Goal: Task Accomplishment & Management: Manage account settings

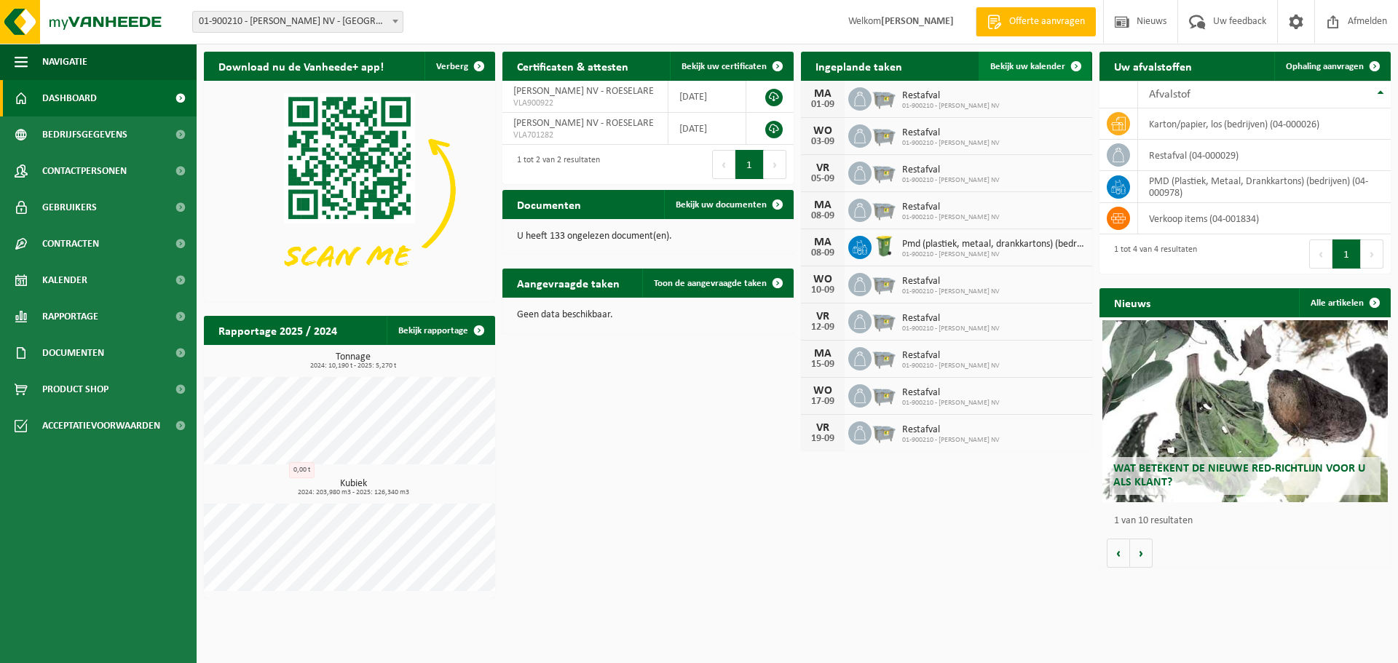
click at [1043, 66] on span "Bekijk uw kalender" at bounding box center [1027, 66] width 75 height 9
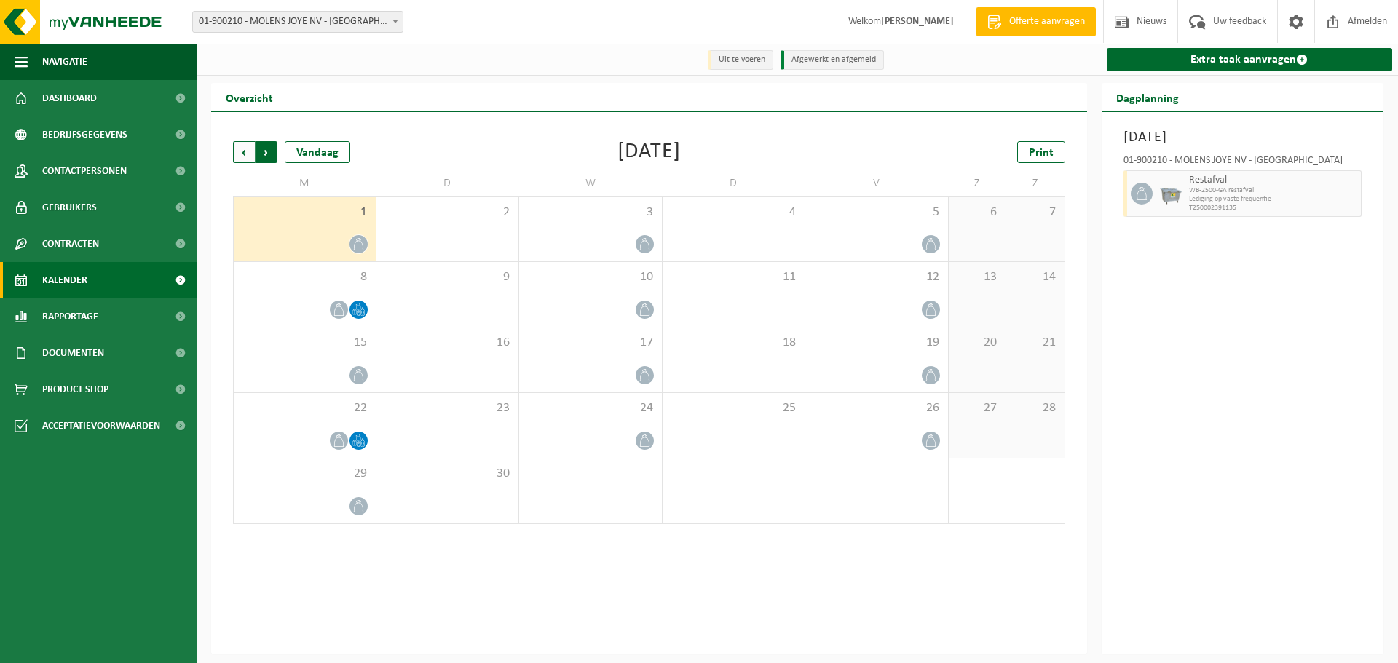
click at [242, 157] on span "Vorige" at bounding box center [244, 152] width 22 height 22
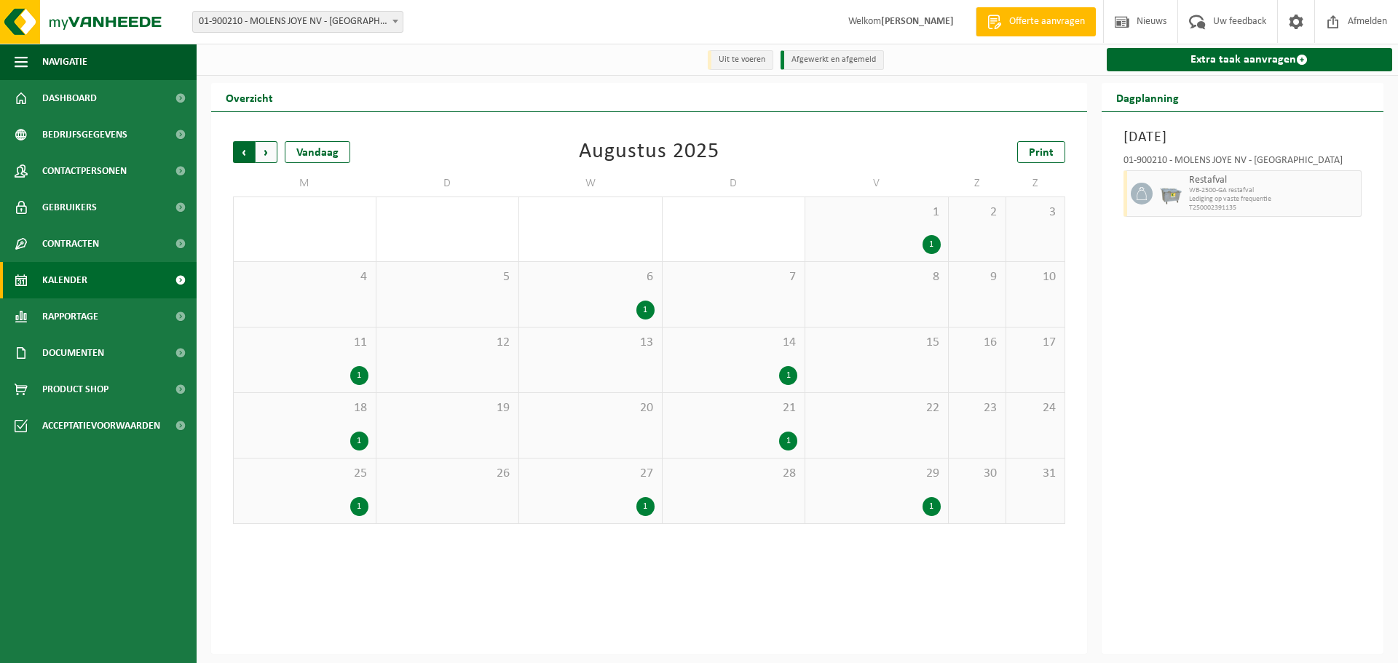
click at [267, 157] on span "Volgende" at bounding box center [266, 152] width 22 height 22
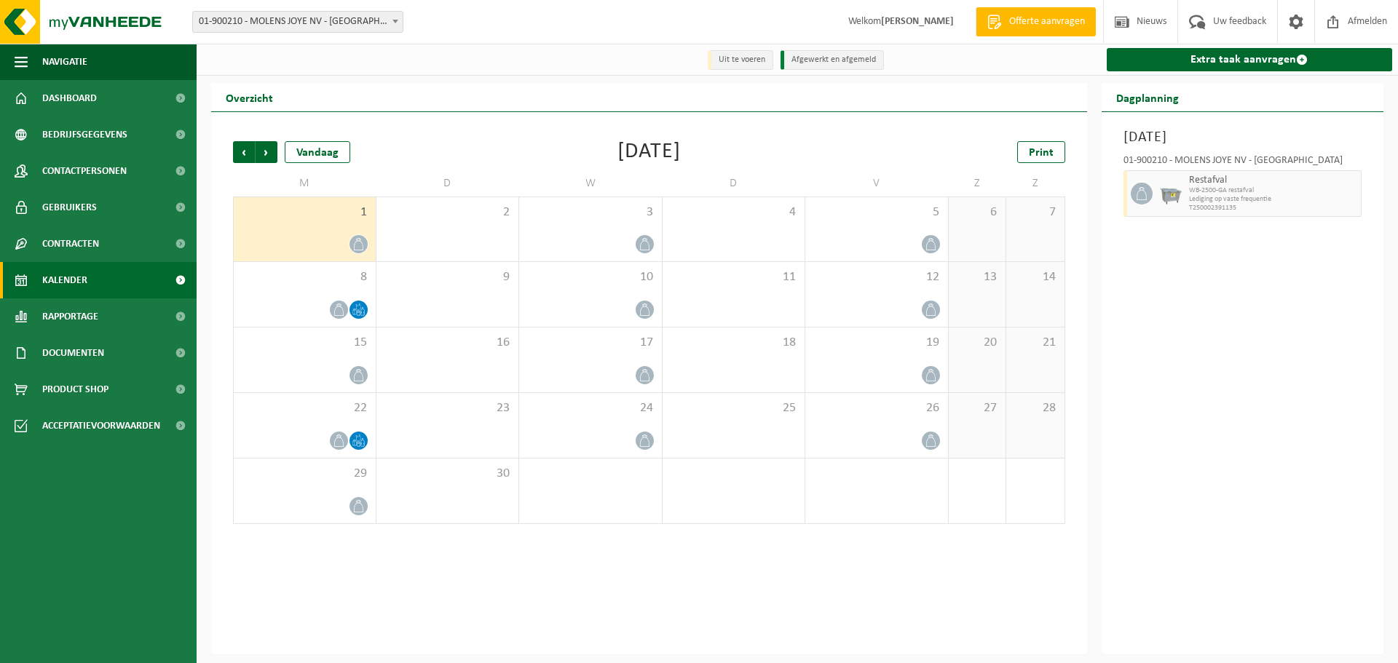
click at [483, 130] on div "Vorige Volgende Vandaag [DATE] Print M D W D V Z Z 1 2 3 4 5 6 7 8 9 10 11 12 1…" at bounding box center [649, 333] width 847 height 412
click at [626, 225] on div "3" at bounding box center [590, 229] width 143 height 64
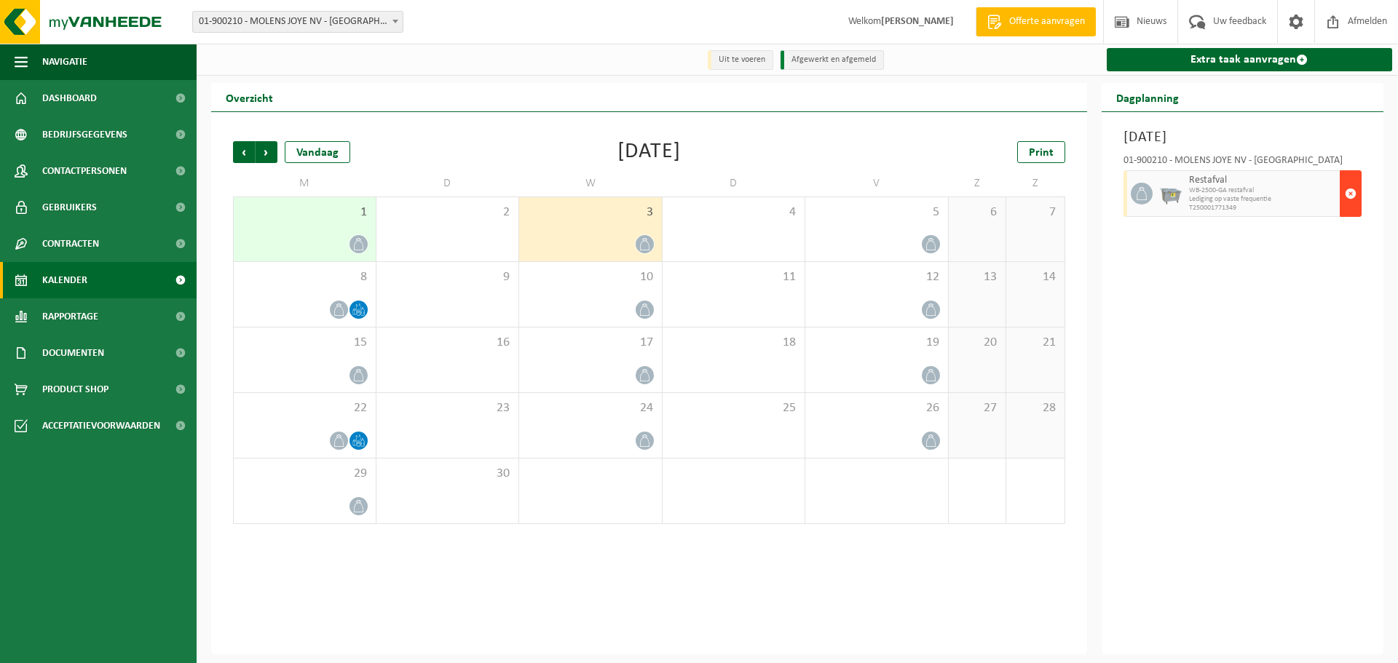
click at [1358, 193] on button "button" at bounding box center [1350, 193] width 22 height 47
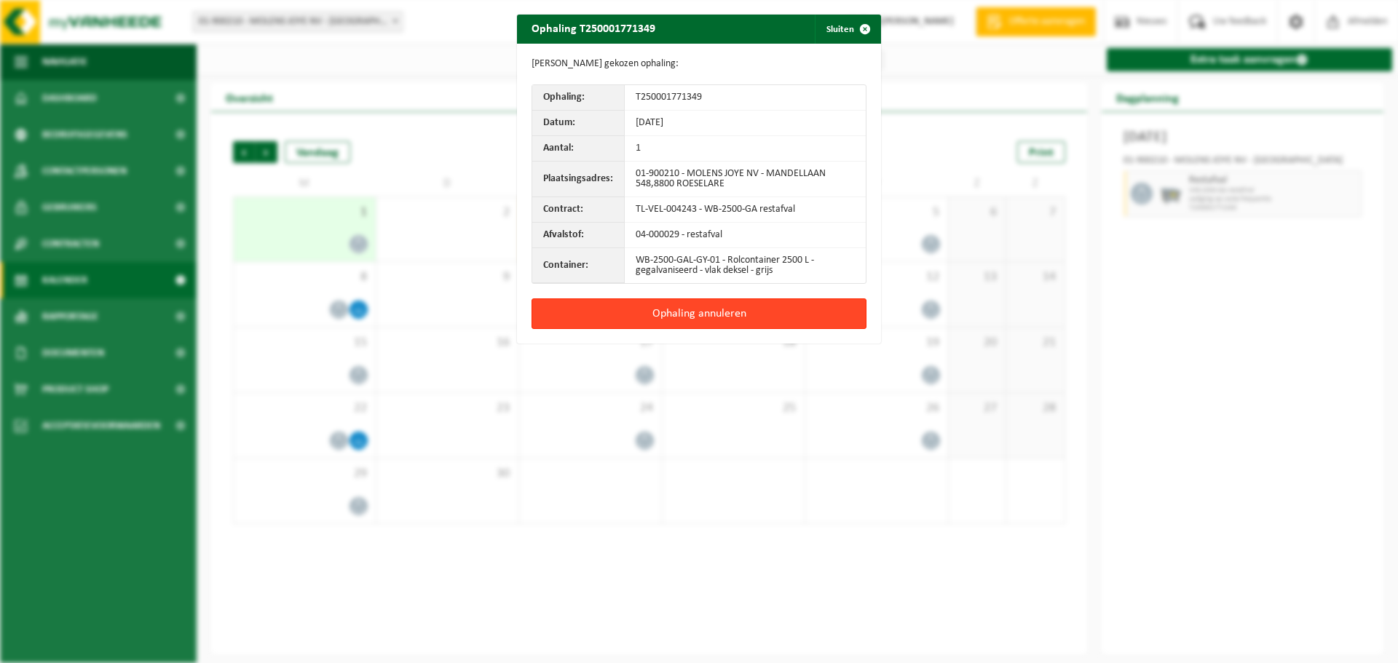
click at [769, 308] on button "Ophaling annuleren" at bounding box center [698, 313] width 335 height 31
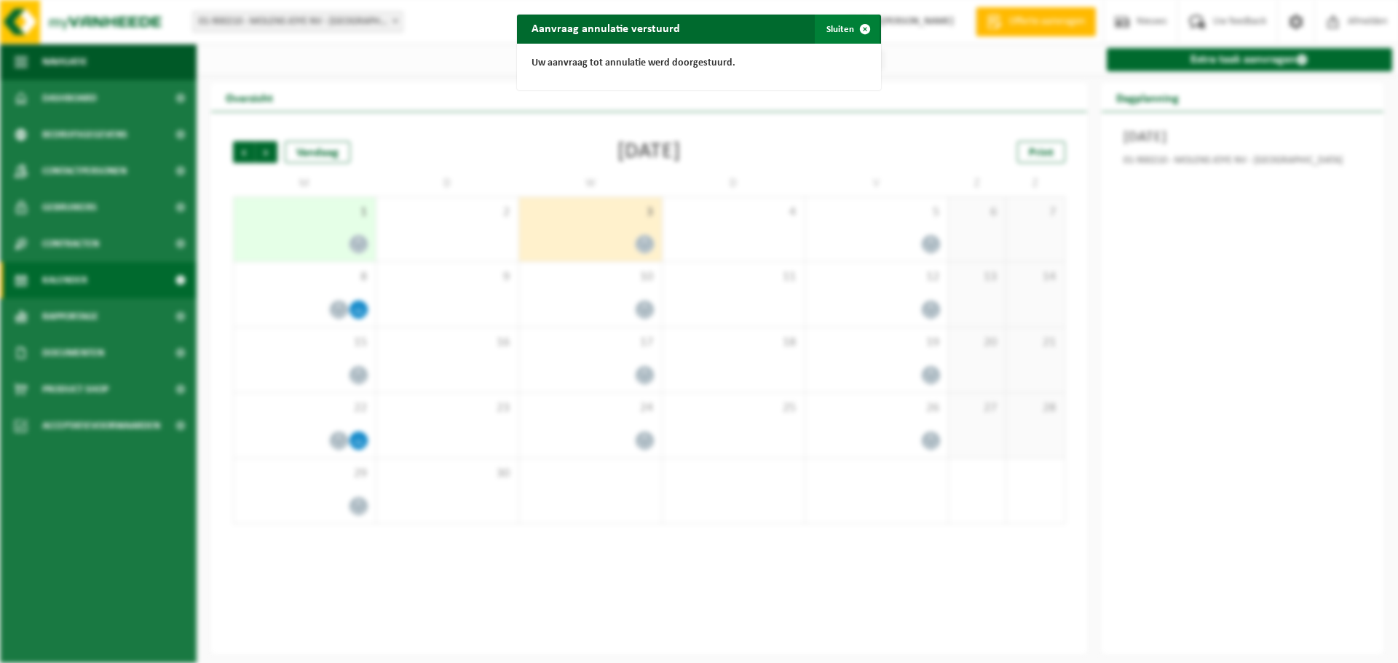
click at [836, 33] on button "Sluiten" at bounding box center [847, 29] width 65 height 29
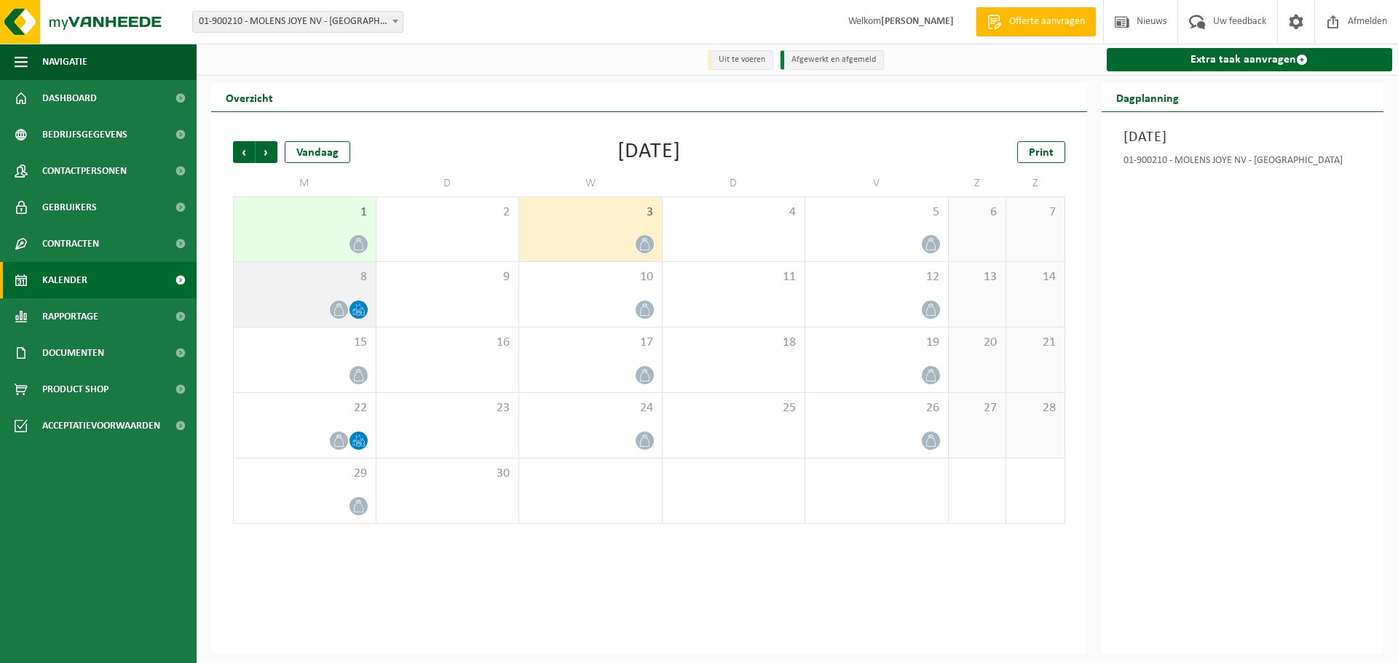
click at [309, 295] on div "8" at bounding box center [305, 294] width 142 height 65
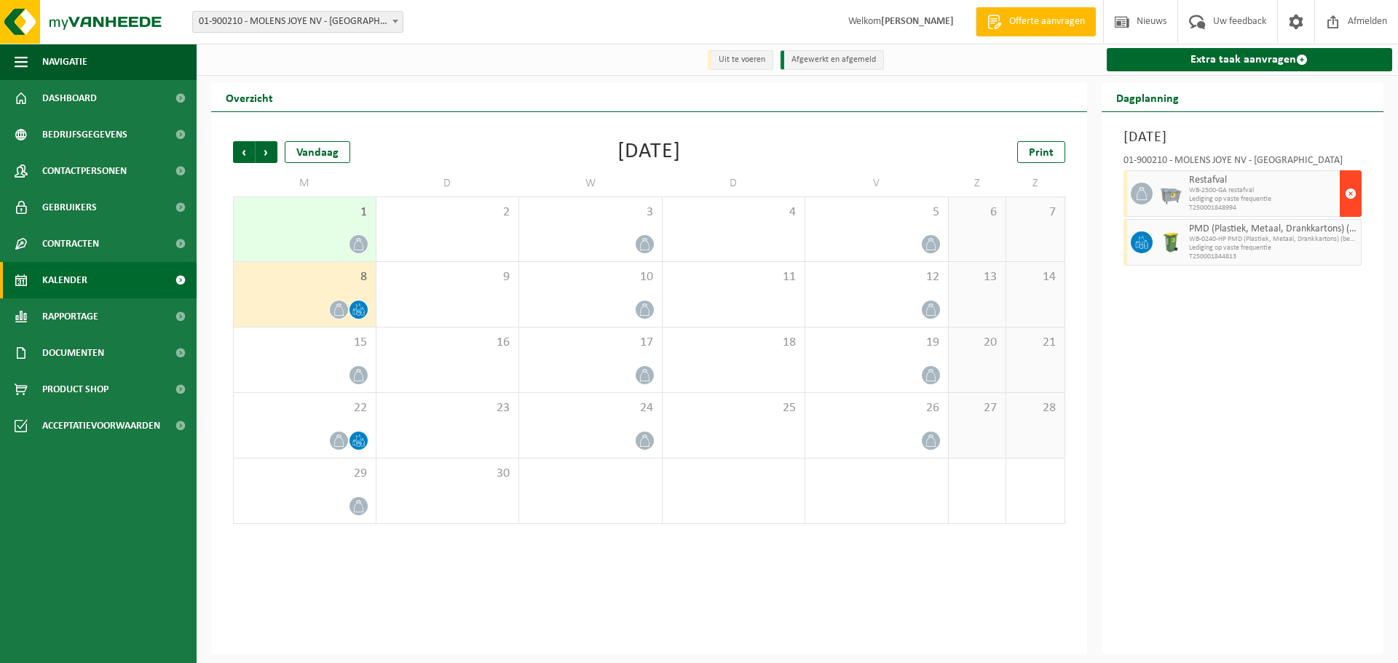
click at [1349, 189] on span "button" at bounding box center [1350, 193] width 12 height 29
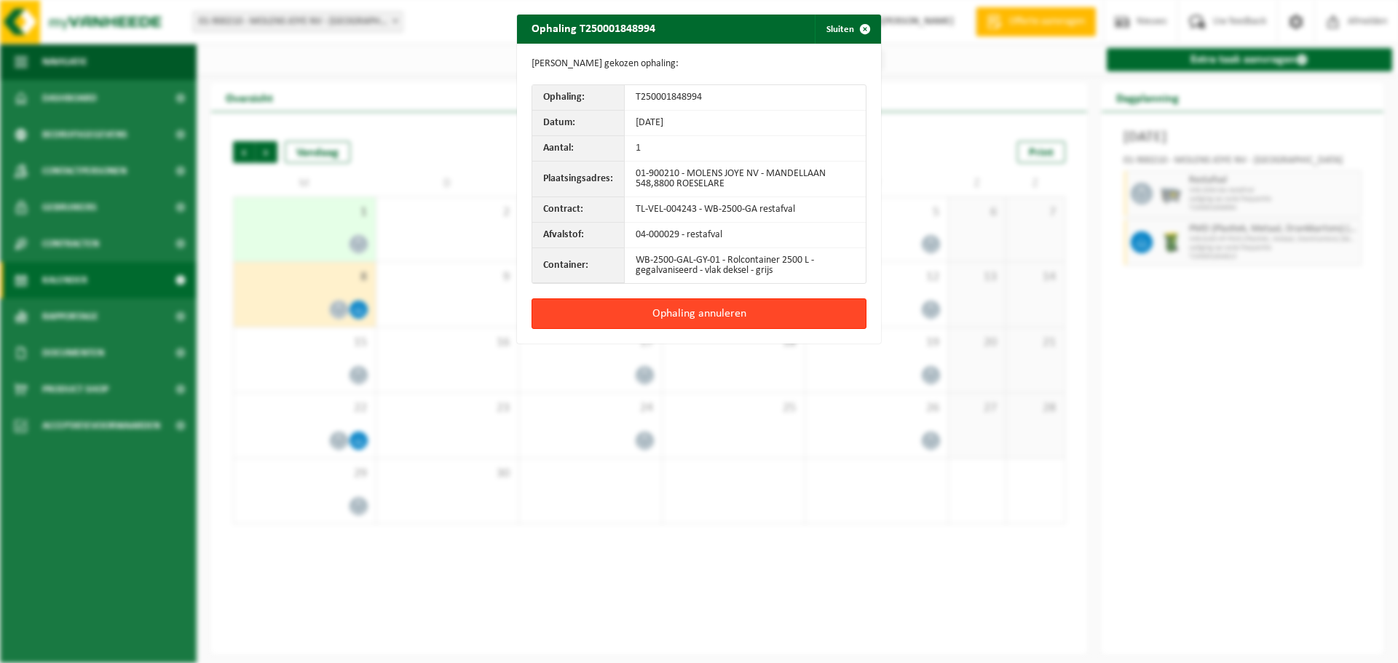
click at [751, 311] on button "Ophaling annuleren" at bounding box center [698, 313] width 335 height 31
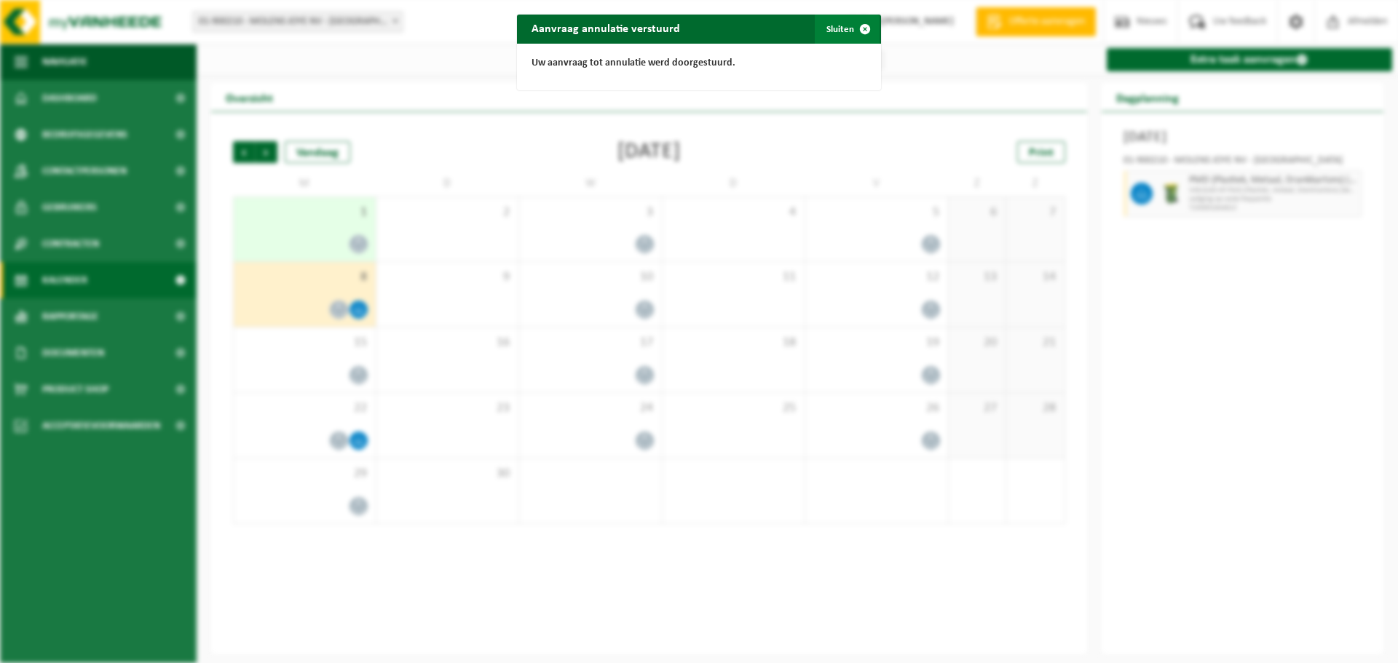
click at [839, 31] on button "Sluiten" at bounding box center [847, 29] width 65 height 29
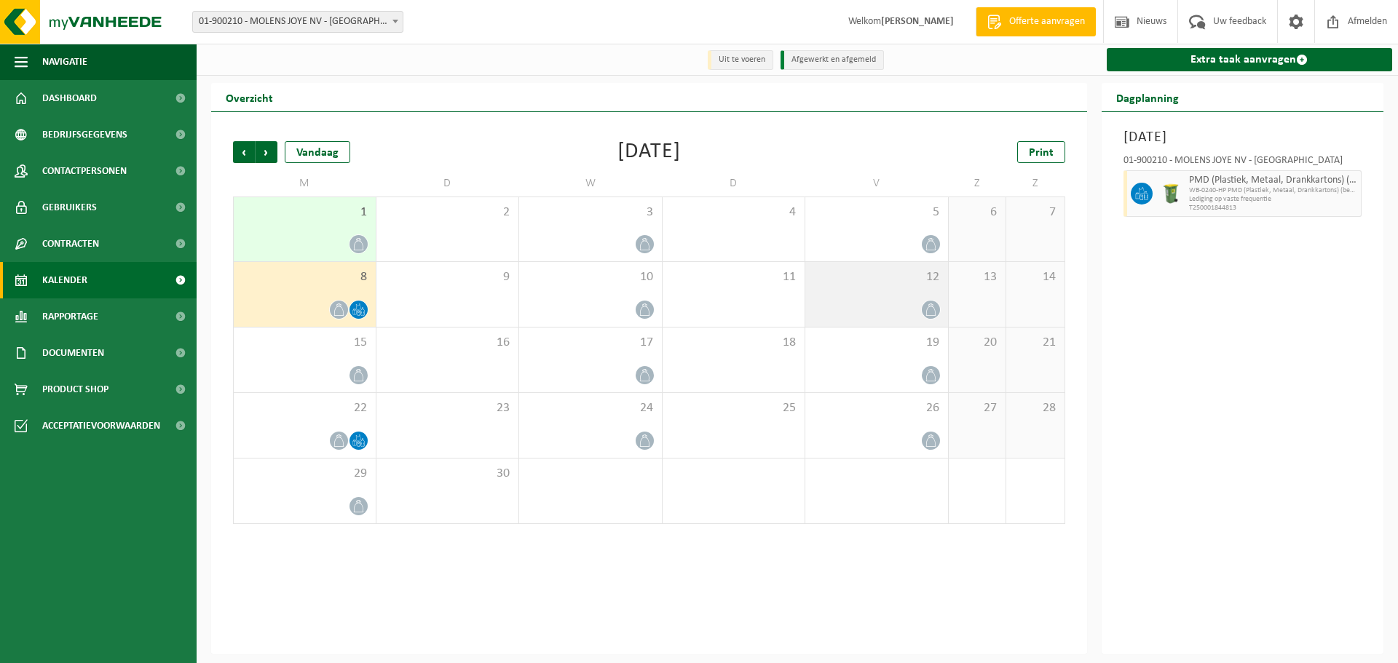
click at [904, 304] on div at bounding box center [876, 310] width 128 height 20
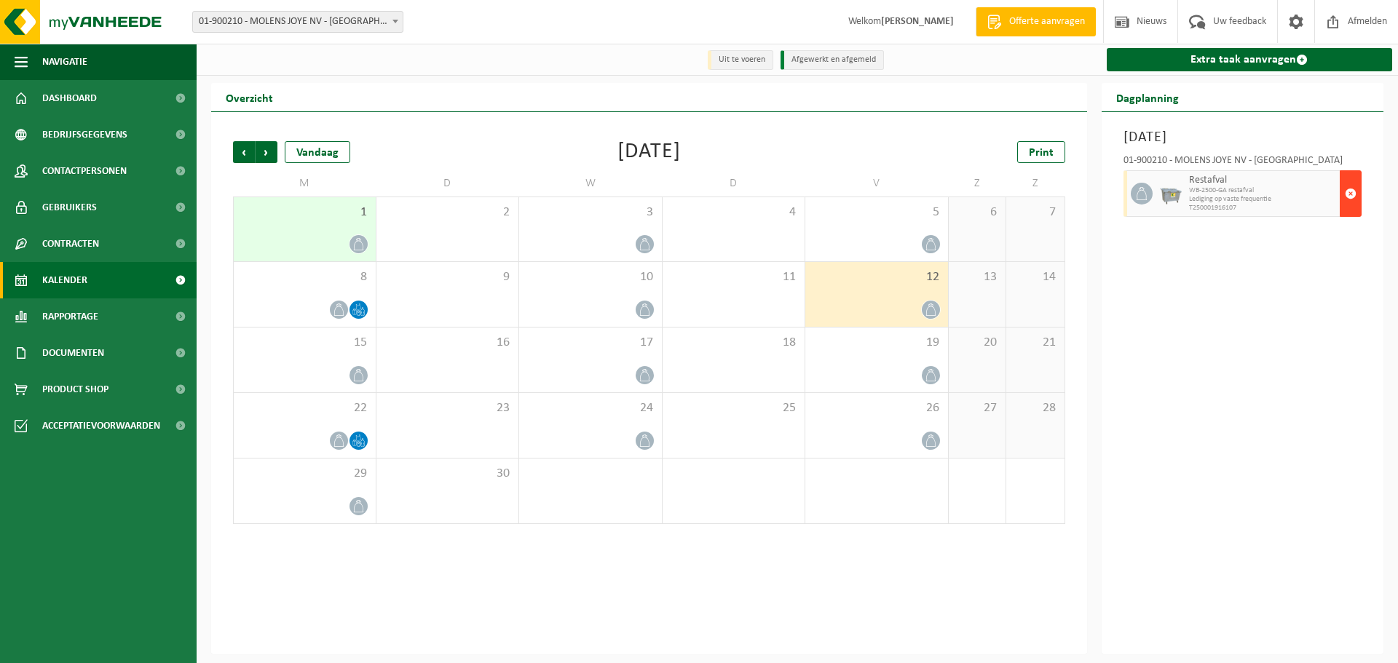
click at [1349, 191] on span "button" at bounding box center [1350, 193] width 12 height 29
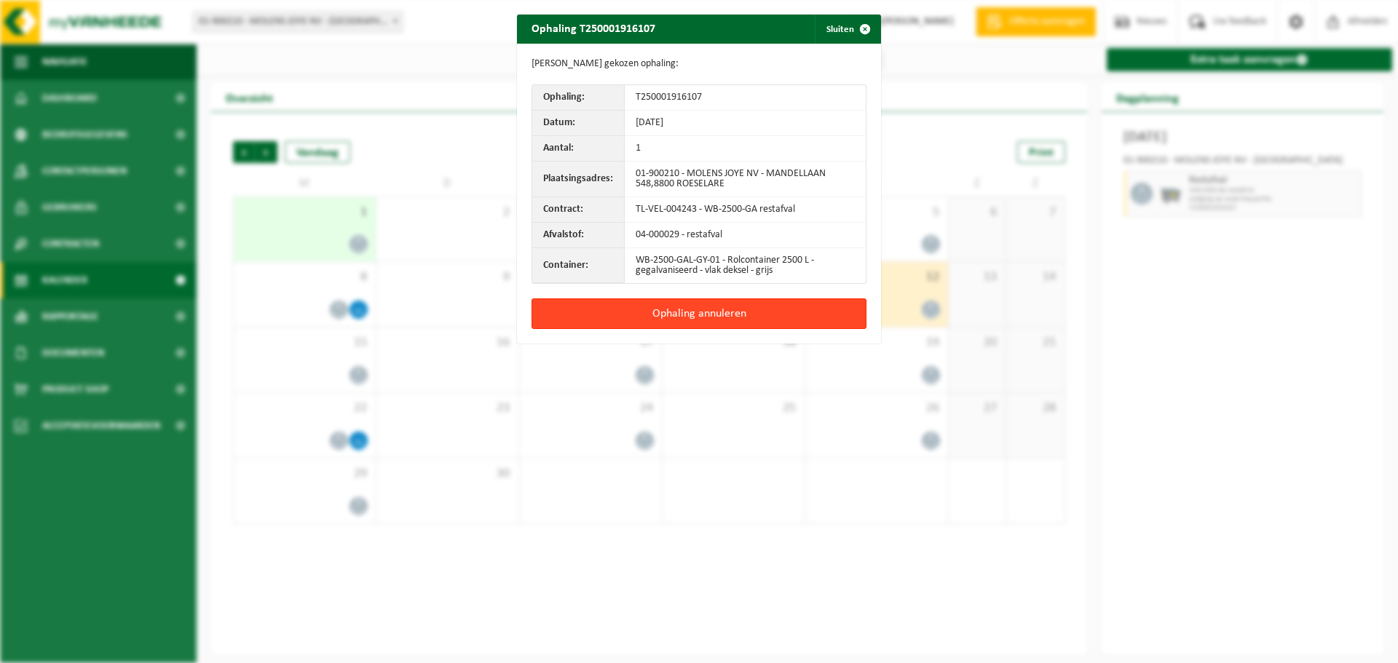
click at [732, 307] on button "Ophaling annuleren" at bounding box center [698, 313] width 335 height 31
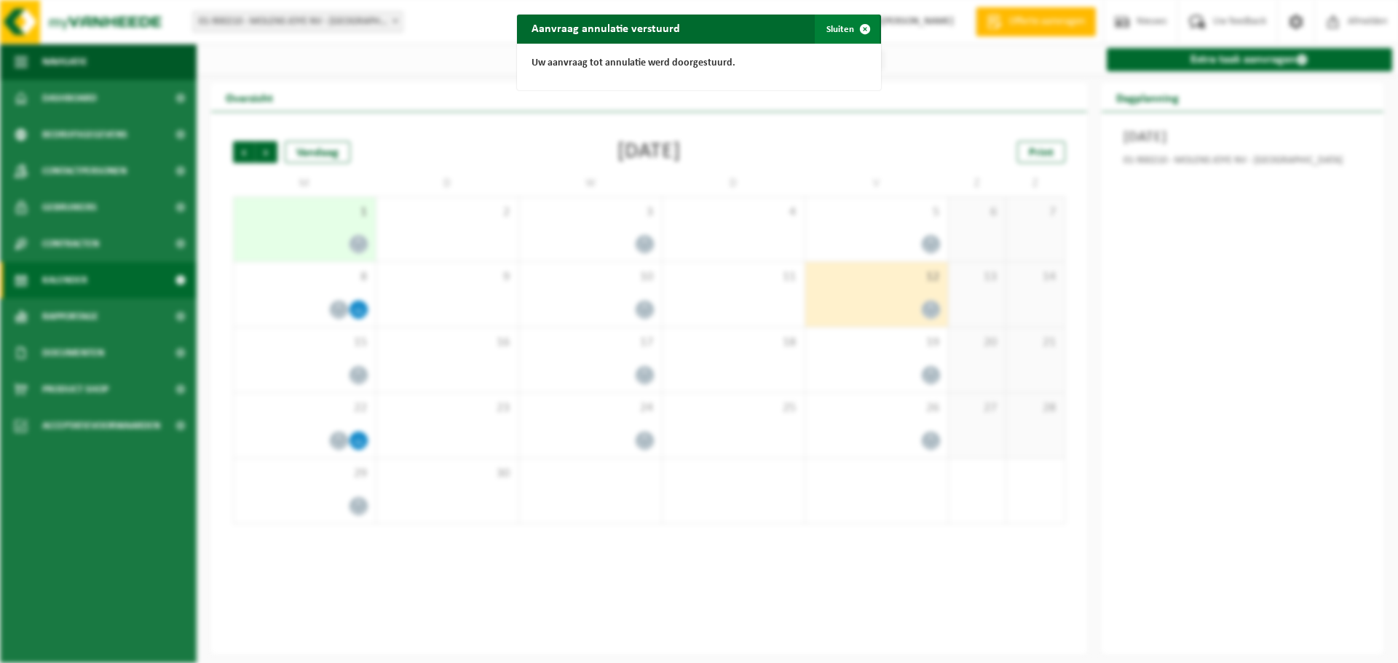
click at [825, 24] on button "Sluiten" at bounding box center [847, 29] width 65 height 29
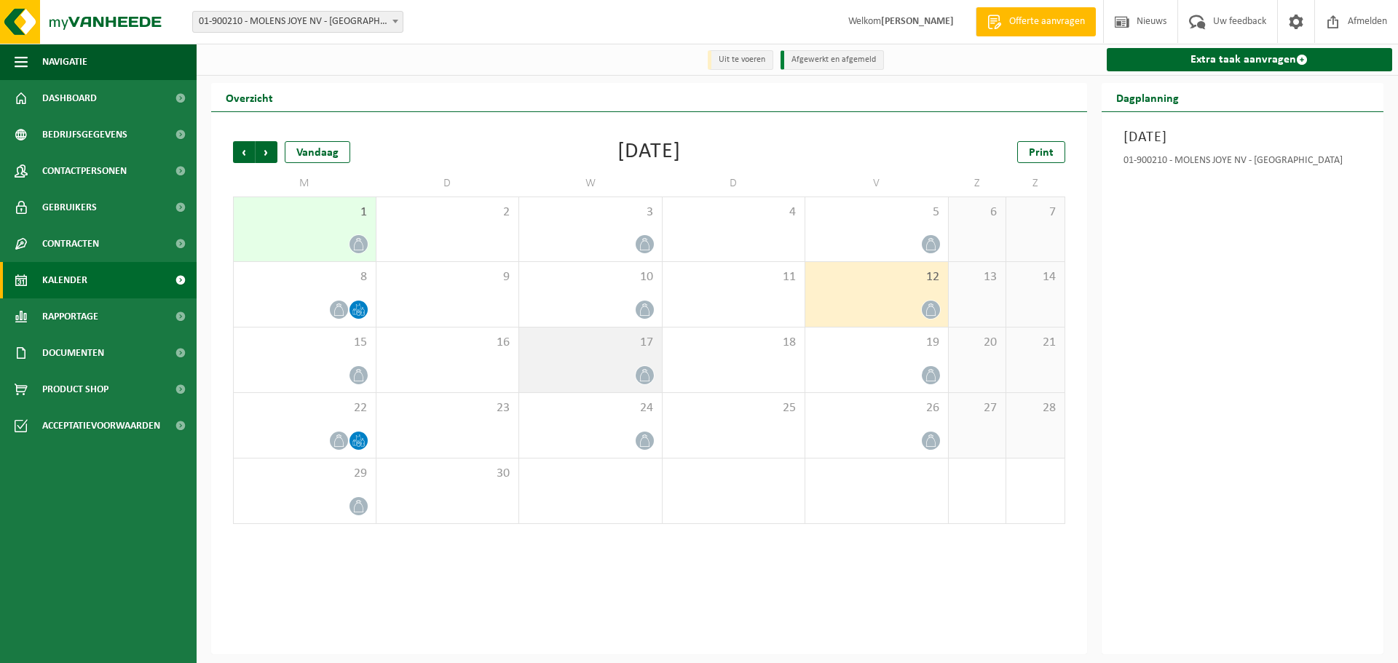
click at [602, 367] on div at bounding box center [590, 375] width 128 height 20
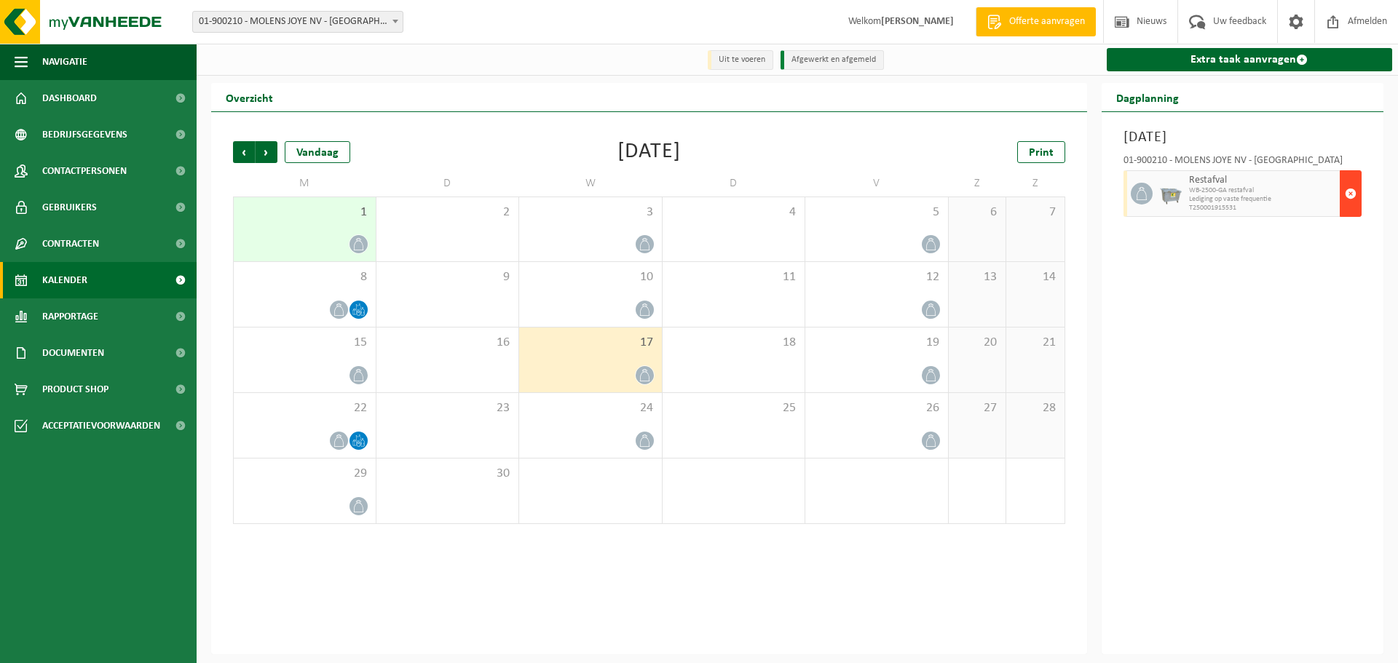
click at [1360, 194] on button "button" at bounding box center [1350, 193] width 22 height 47
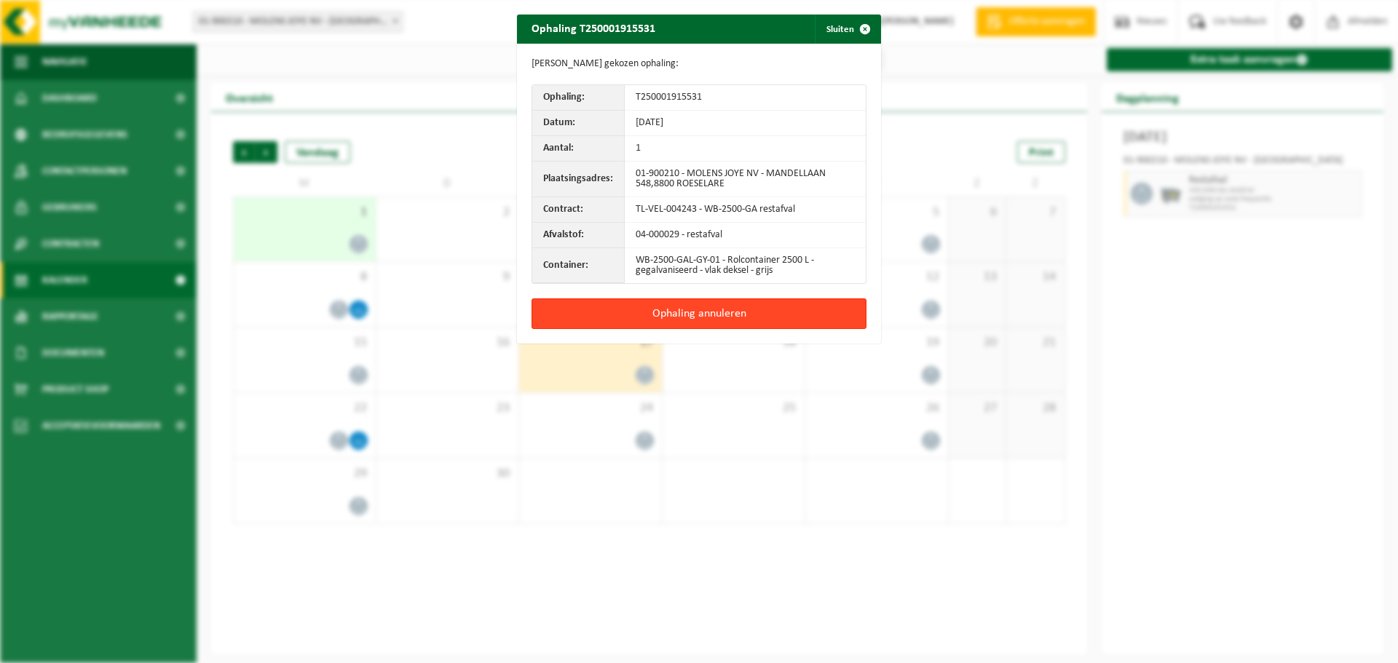
click at [723, 306] on button "Ophaling annuleren" at bounding box center [698, 313] width 335 height 31
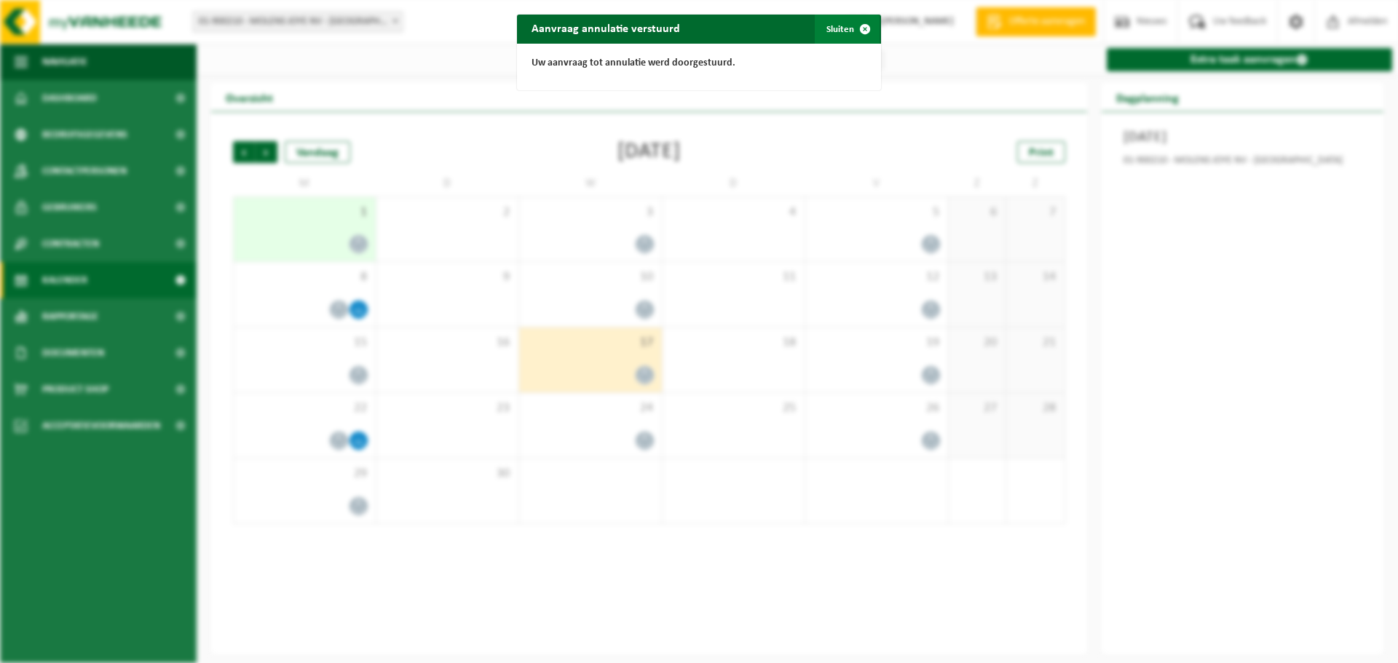
click at [822, 33] on button "Sluiten" at bounding box center [847, 29] width 65 height 29
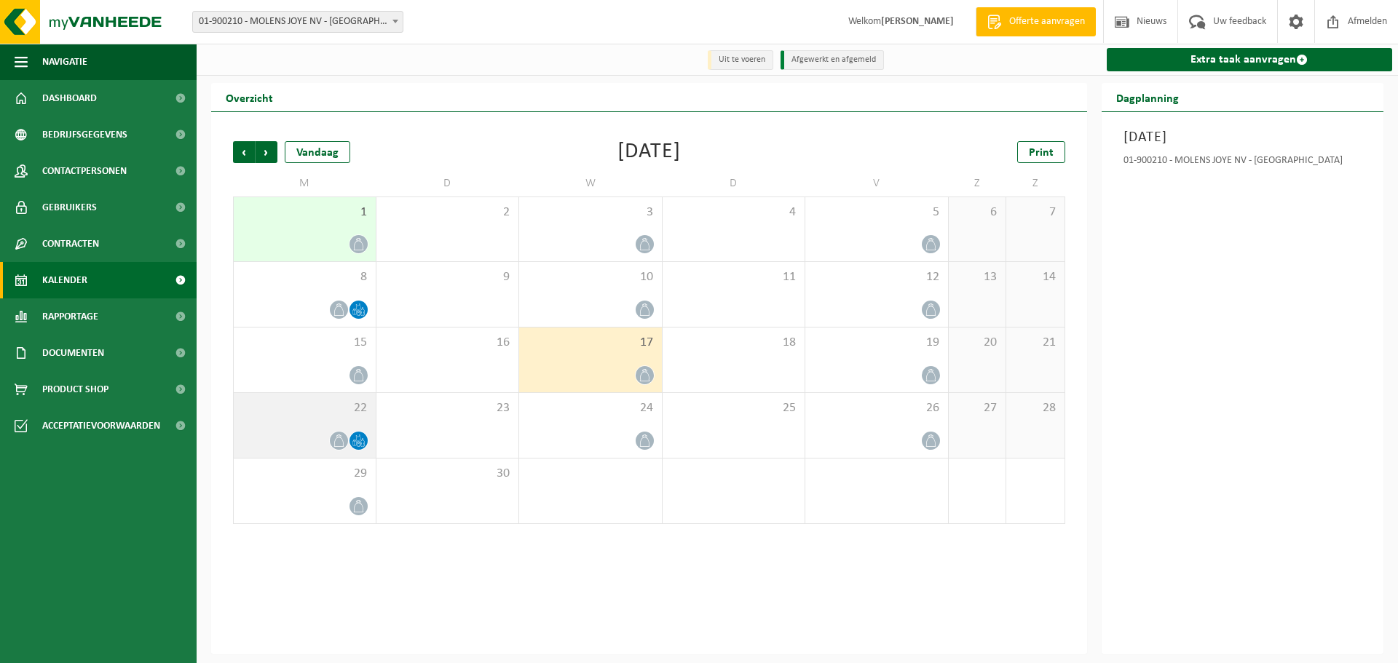
click at [323, 436] on div at bounding box center [304, 441] width 127 height 20
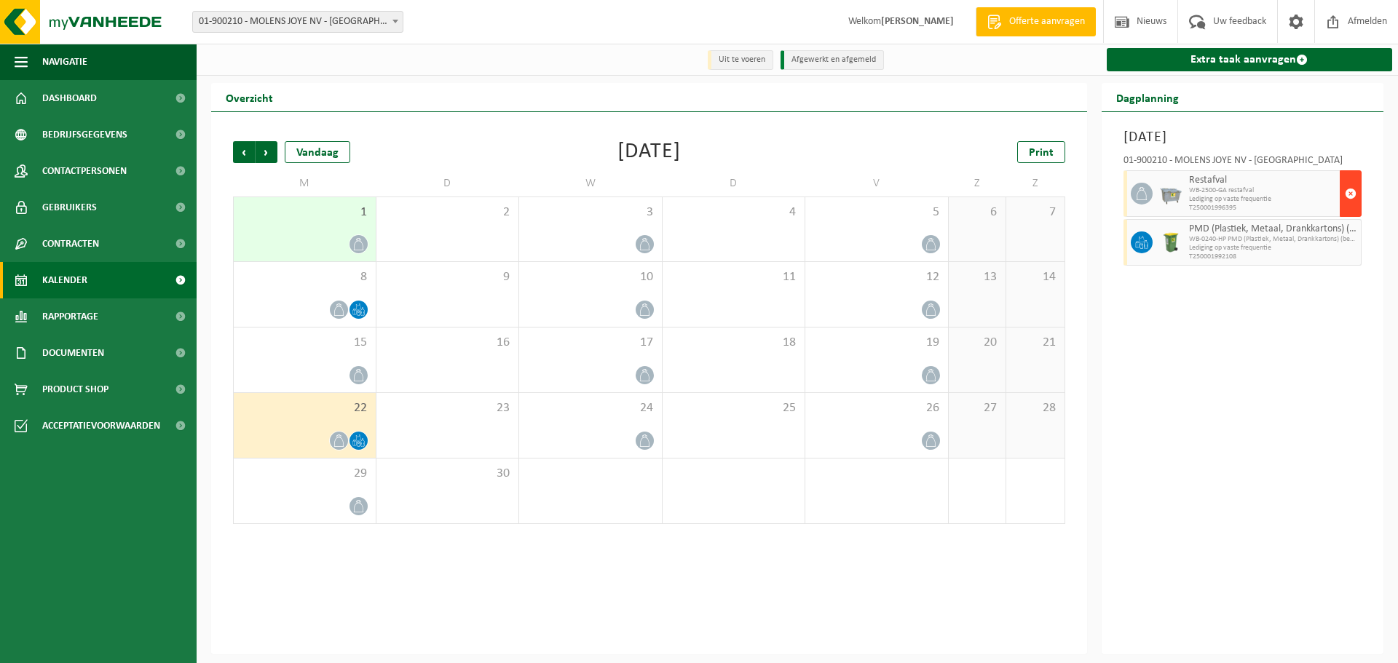
click at [1354, 190] on span "button" at bounding box center [1350, 193] width 12 height 29
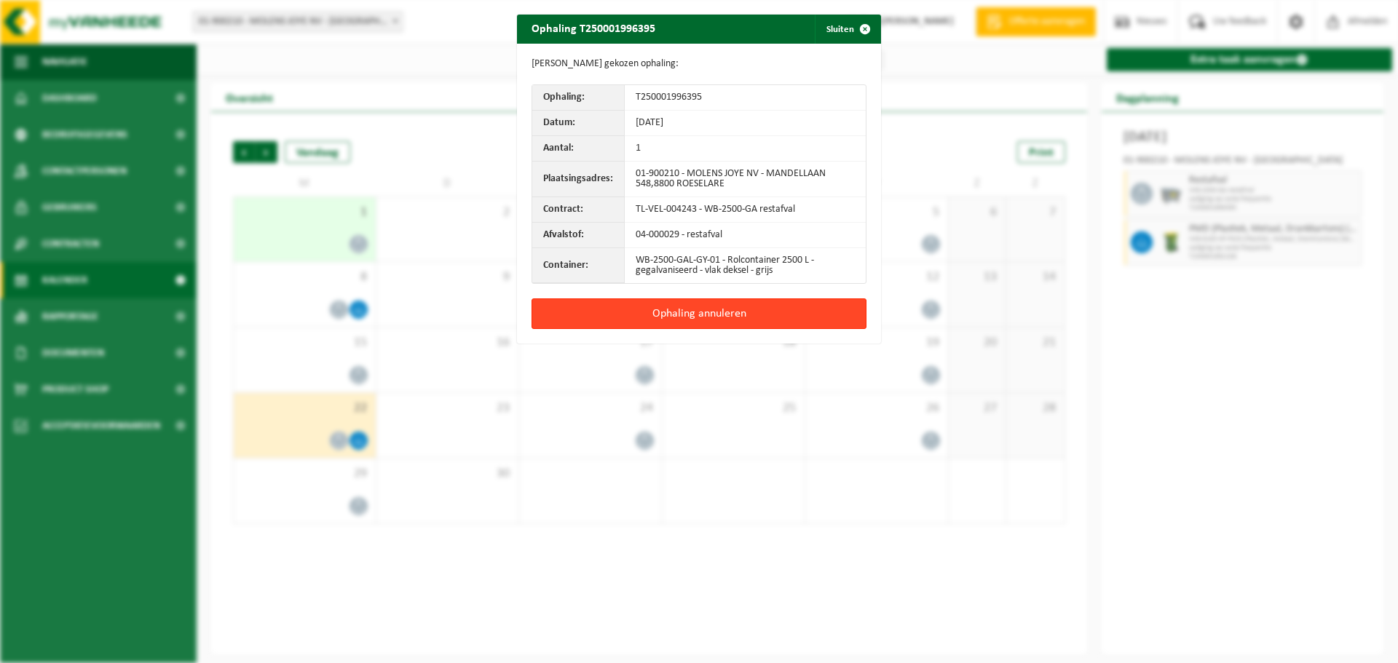
click at [747, 310] on button "Ophaling annuleren" at bounding box center [698, 313] width 335 height 31
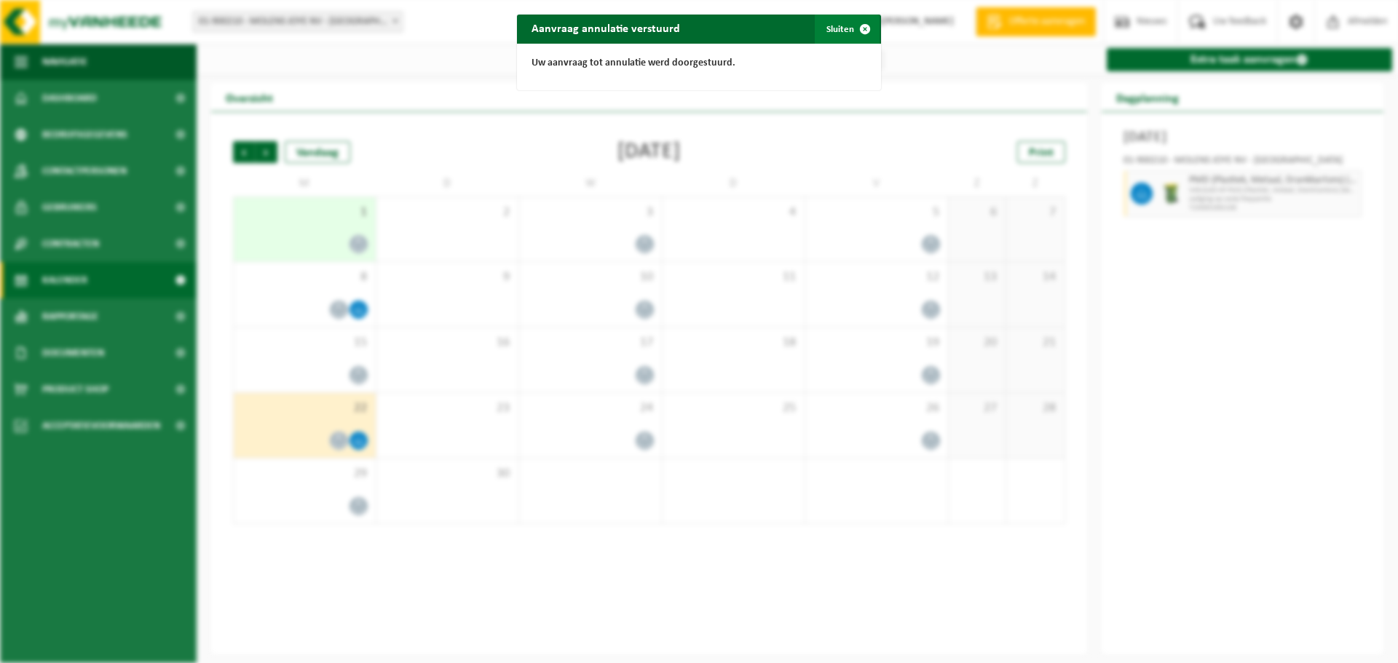
click at [834, 27] on button "Sluiten" at bounding box center [847, 29] width 65 height 29
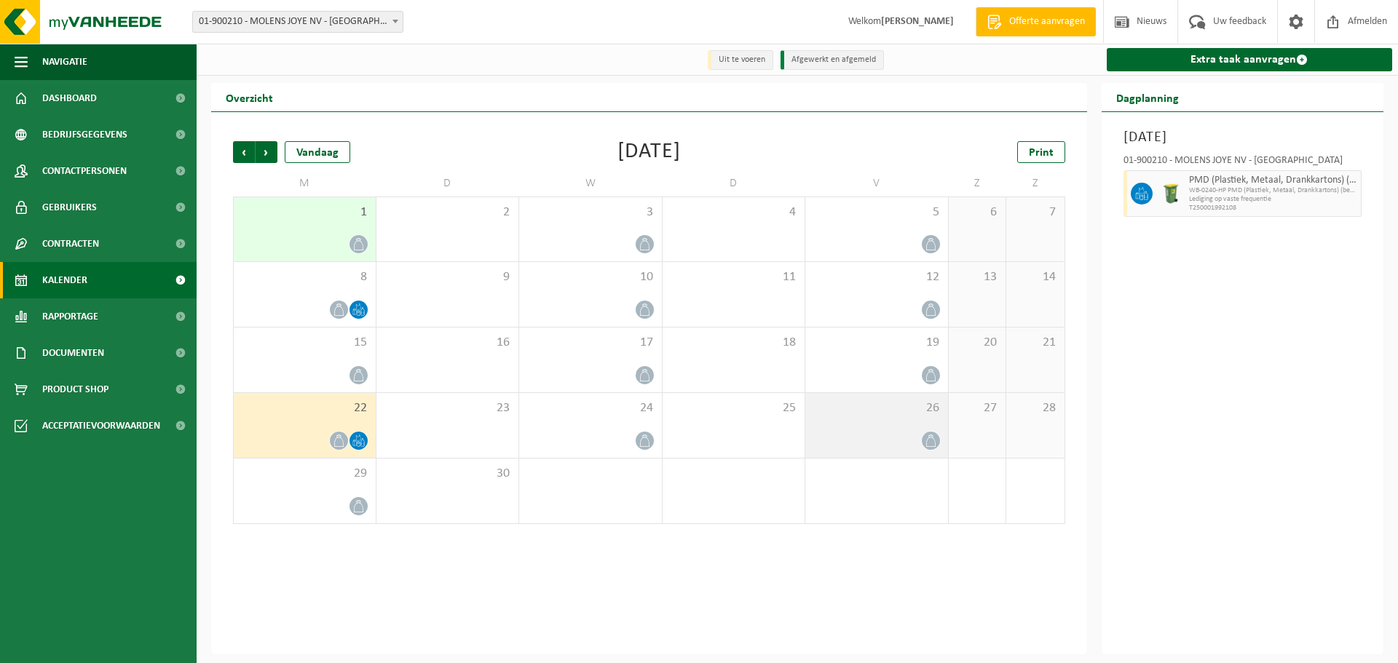
click at [916, 429] on div "26" at bounding box center [876, 425] width 143 height 65
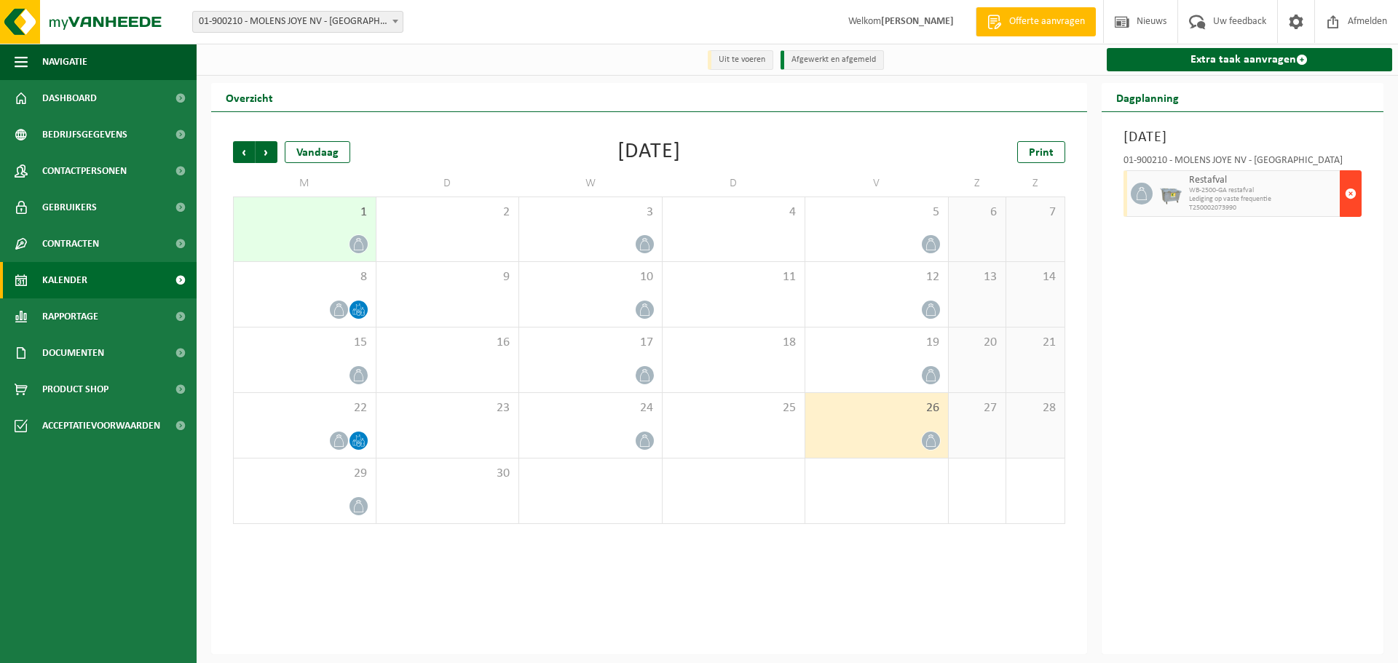
click at [1347, 188] on span "button" at bounding box center [1350, 193] width 12 height 29
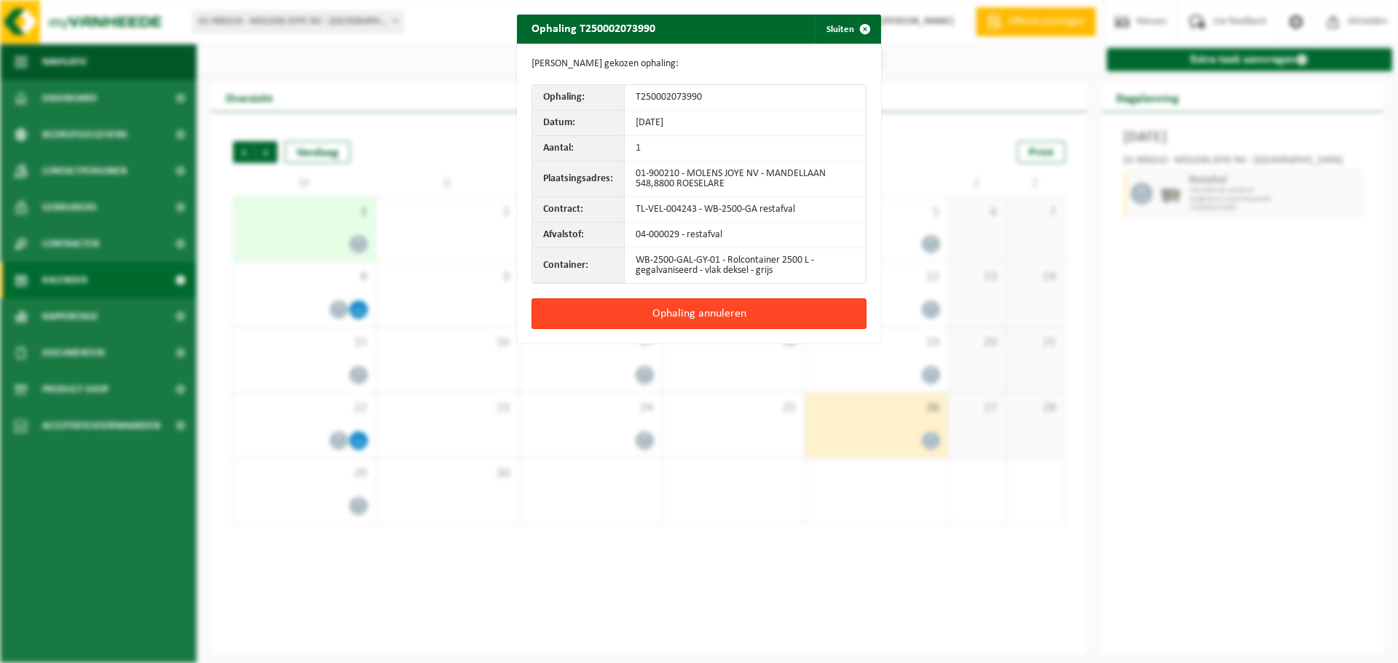
click at [687, 308] on button "Ophaling annuleren" at bounding box center [698, 313] width 335 height 31
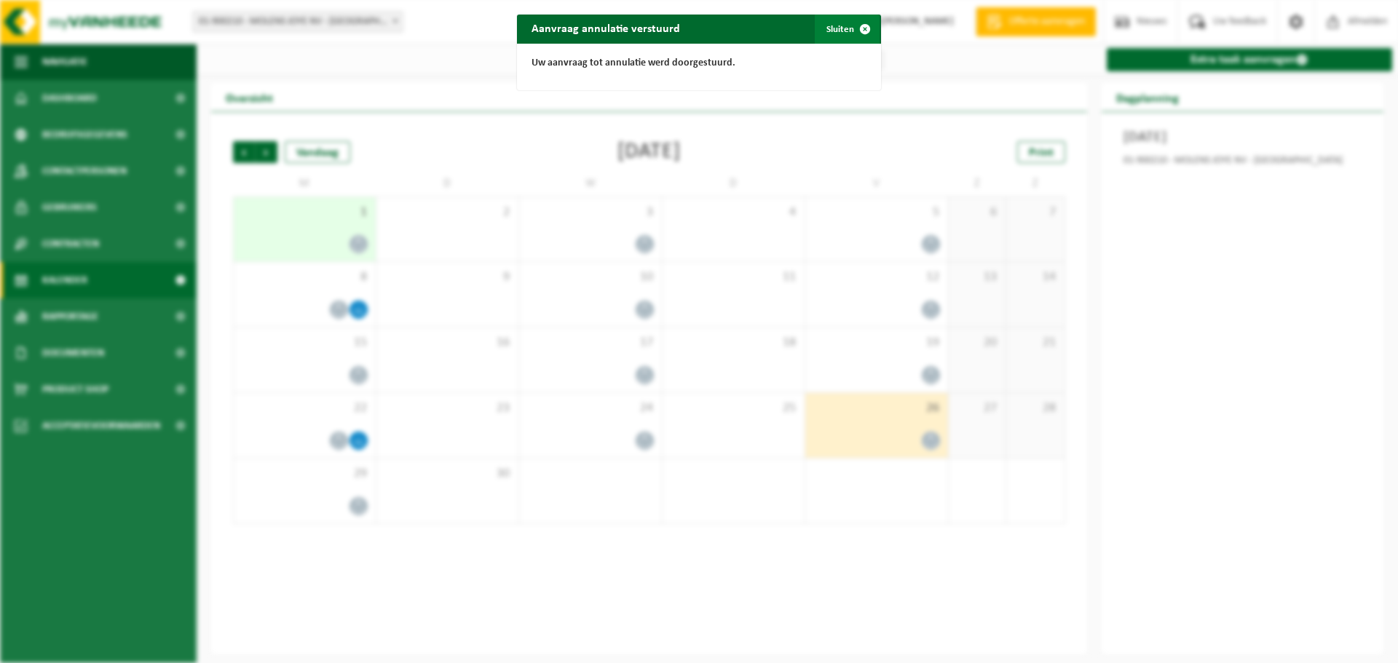
click at [828, 33] on button "Sluiten" at bounding box center [847, 29] width 65 height 29
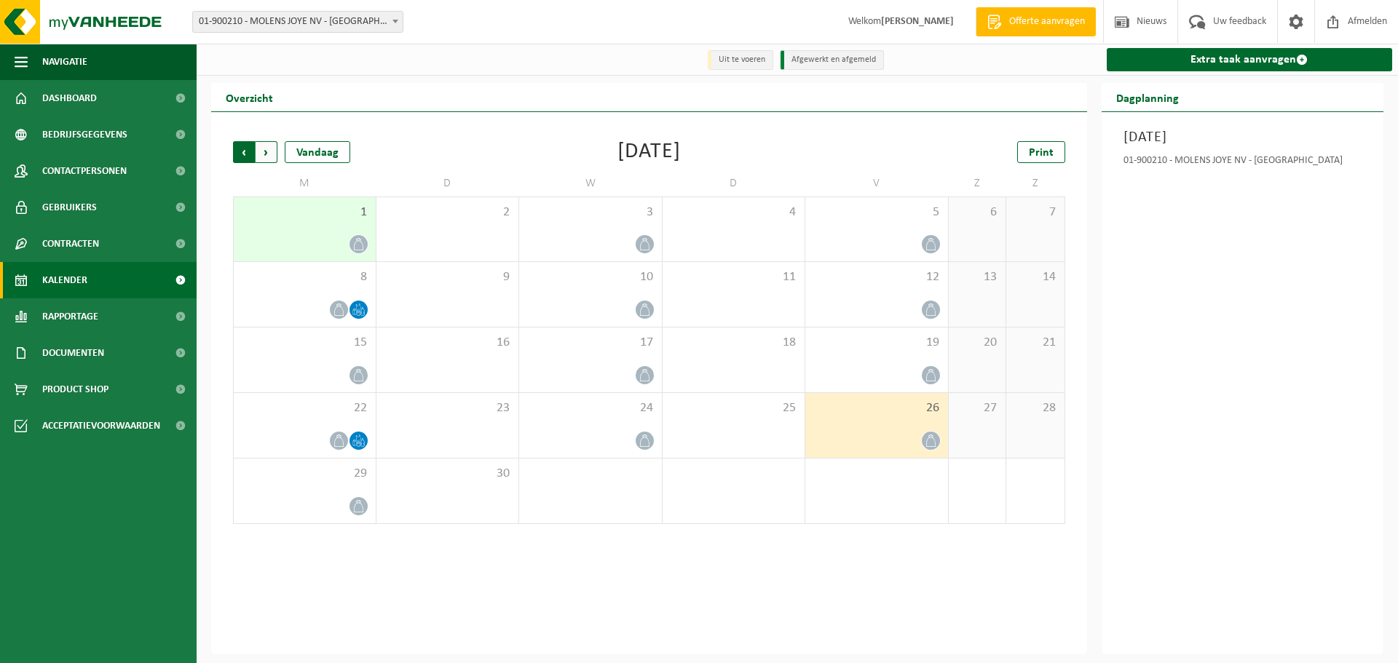
click at [266, 155] on span "Volgende" at bounding box center [266, 152] width 22 height 22
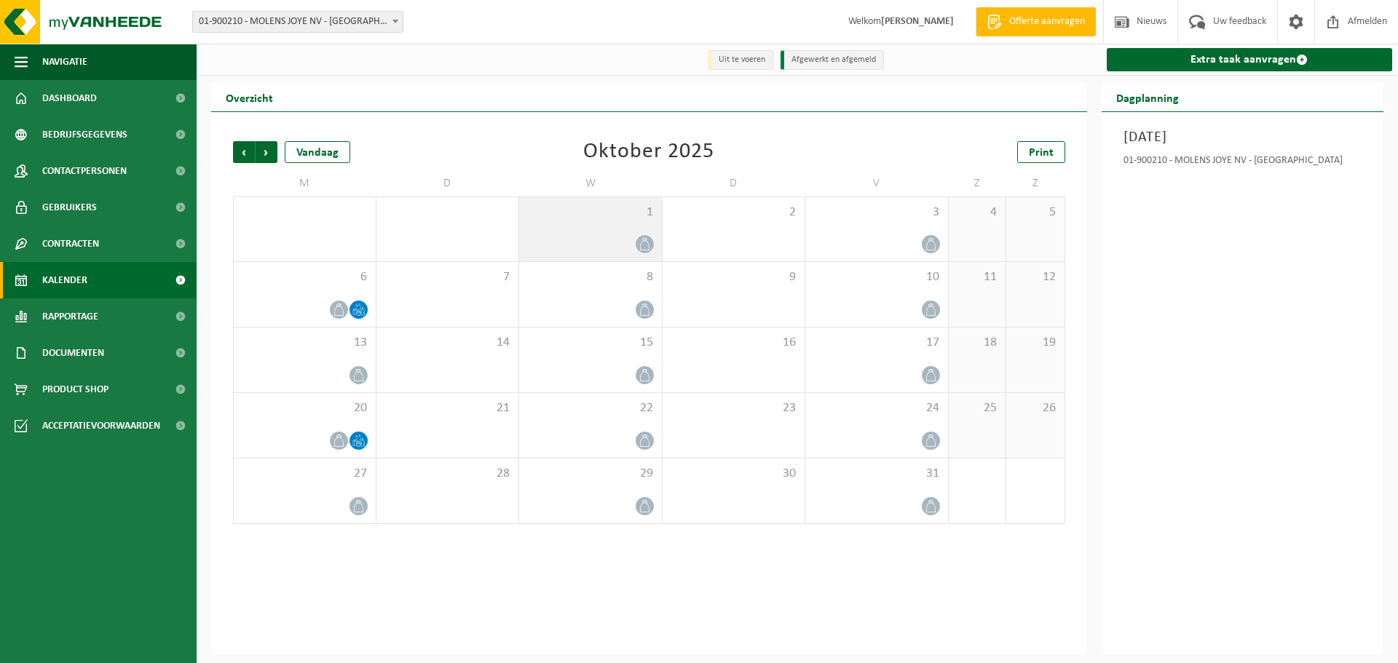
click at [611, 219] on span "1" at bounding box center [590, 213] width 128 height 16
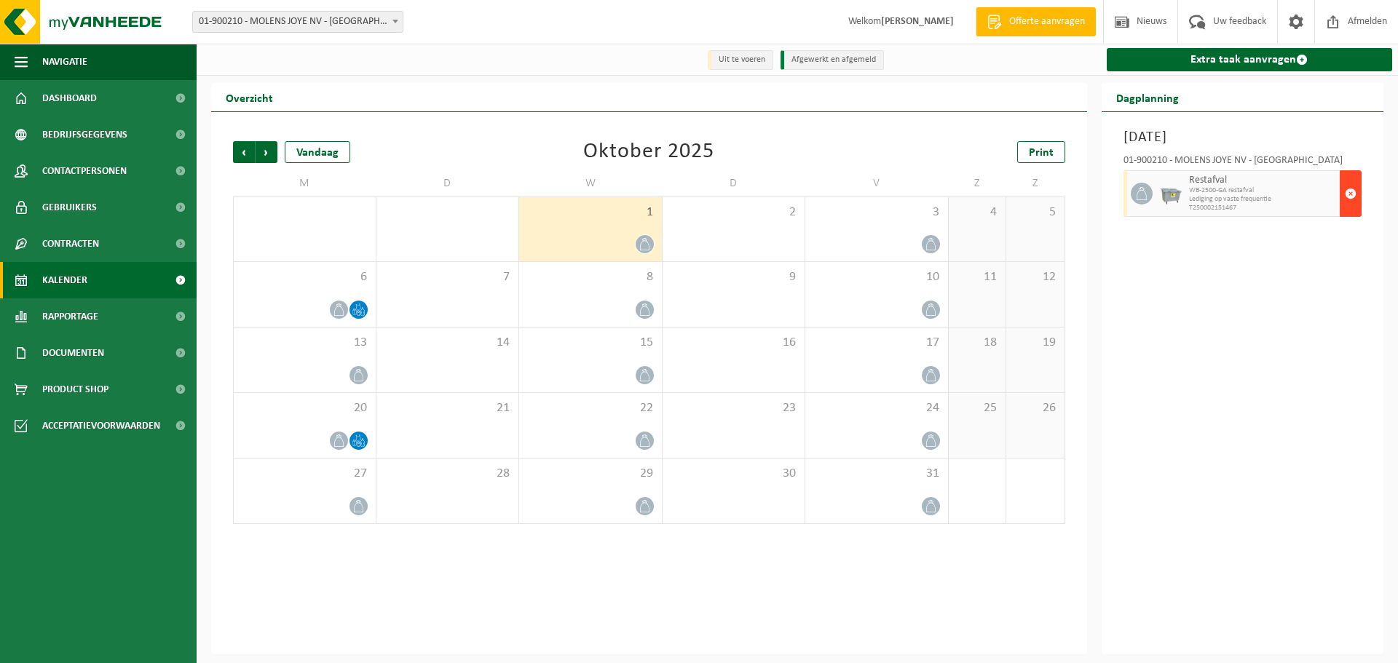
click at [1356, 196] on button "button" at bounding box center [1350, 193] width 22 height 47
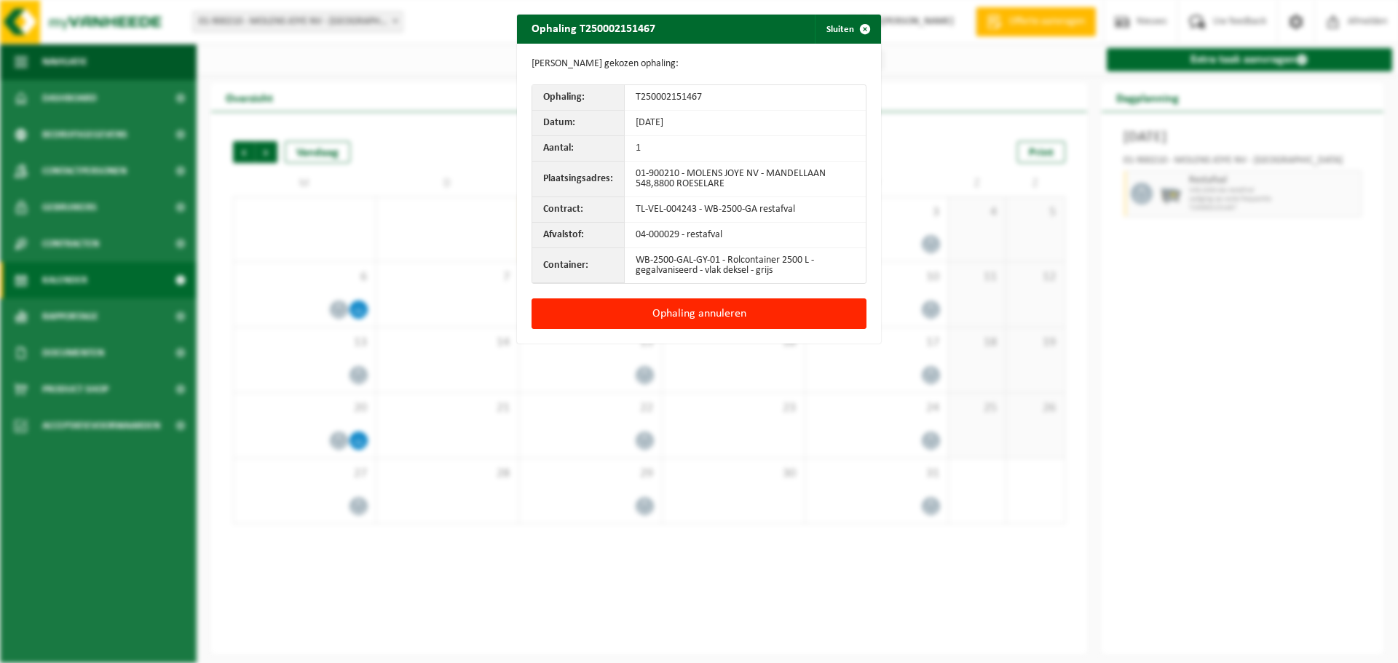
drag, startPoint x: 820, startPoint y: 317, endPoint x: 783, endPoint y: 314, distance: 36.5
click at [819, 317] on button "Ophaling annuleren" at bounding box center [698, 313] width 335 height 31
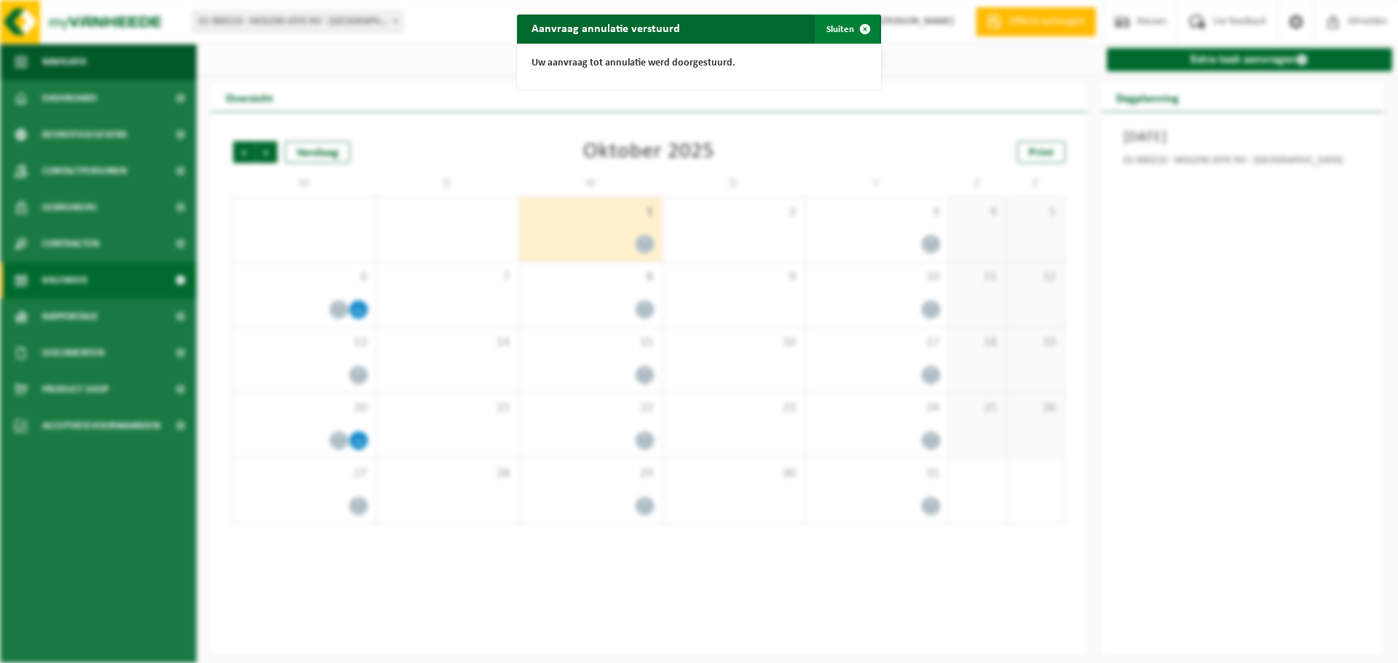
click at [844, 23] on button "Sluiten" at bounding box center [847, 29] width 65 height 29
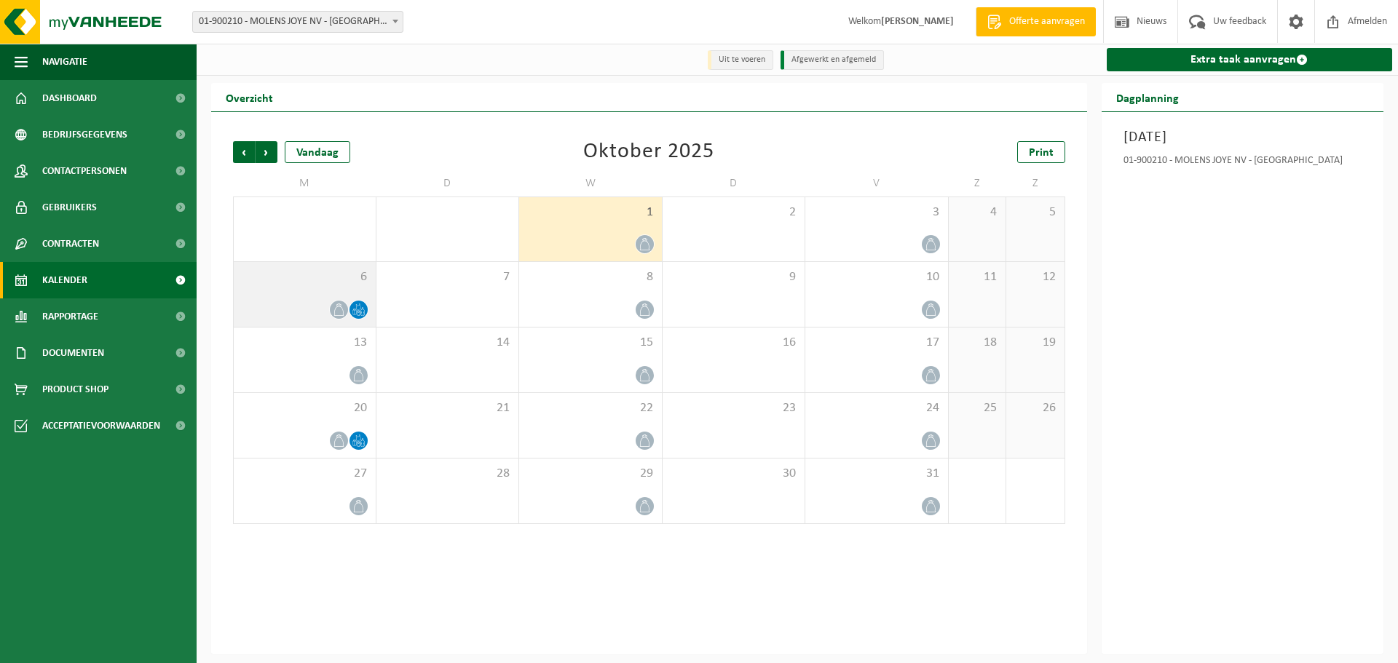
click at [281, 309] on div at bounding box center [304, 310] width 127 height 20
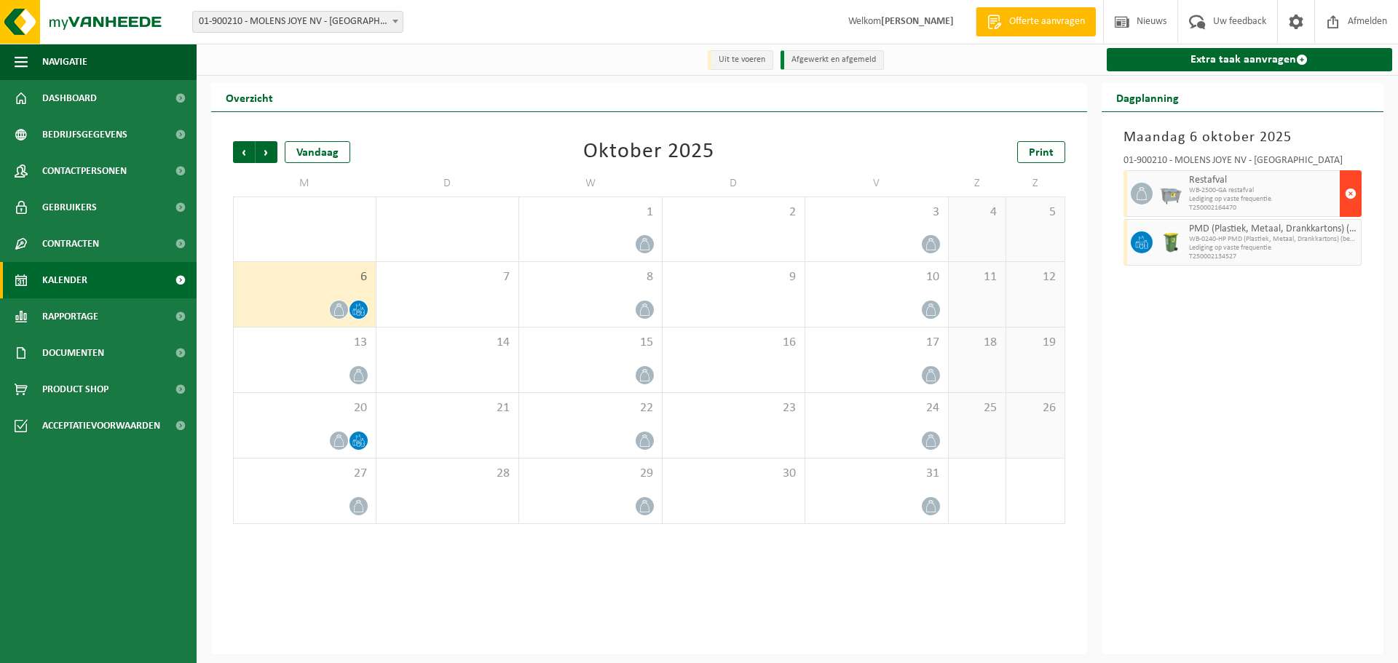
click at [1359, 189] on button "button" at bounding box center [1350, 193] width 22 height 47
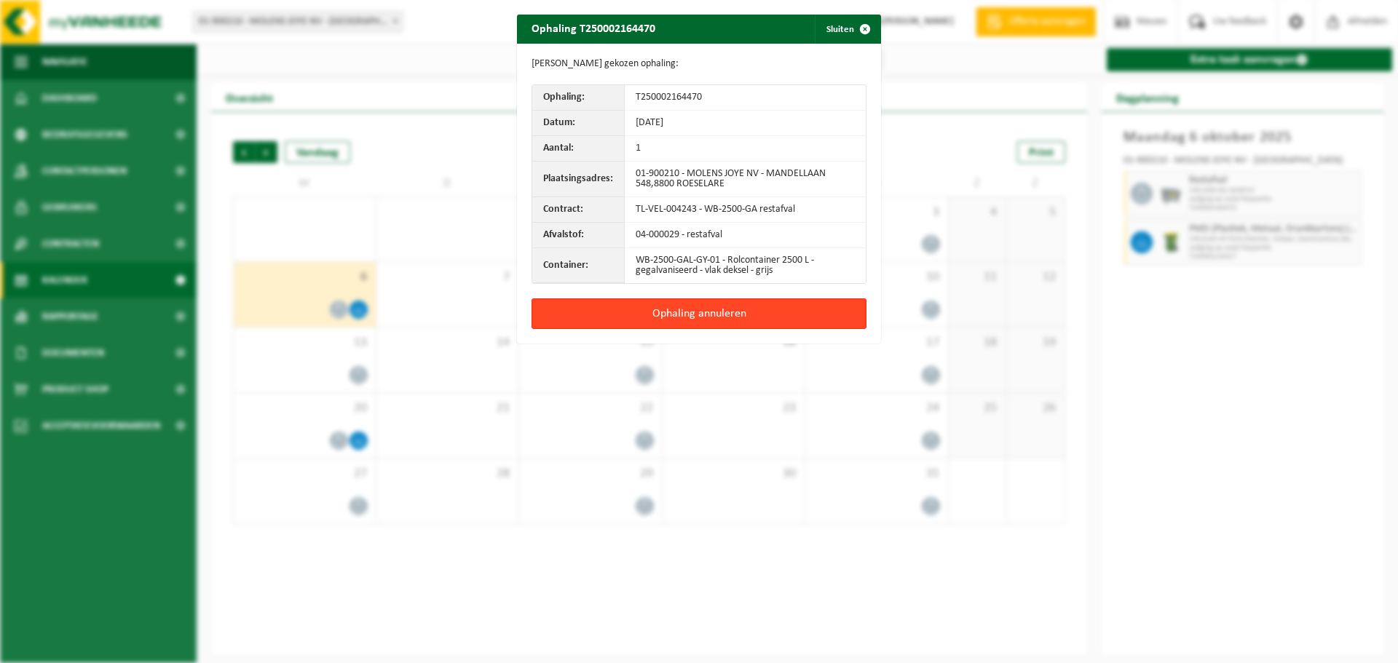
click at [780, 322] on button "Ophaling annuleren" at bounding box center [698, 313] width 335 height 31
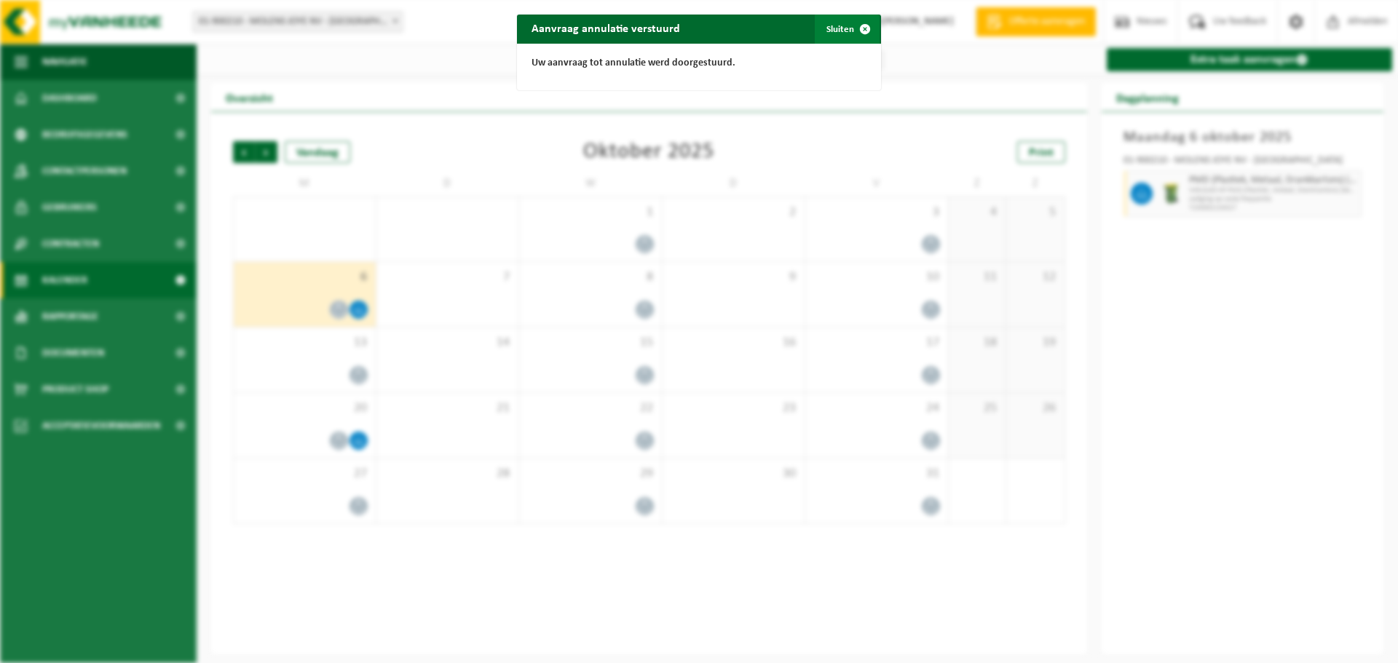
drag, startPoint x: 852, startPoint y: 24, endPoint x: 843, endPoint y: 33, distance: 12.9
click at [850, 24] on span "button" at bounding box center [864, 29] width 29 height 29
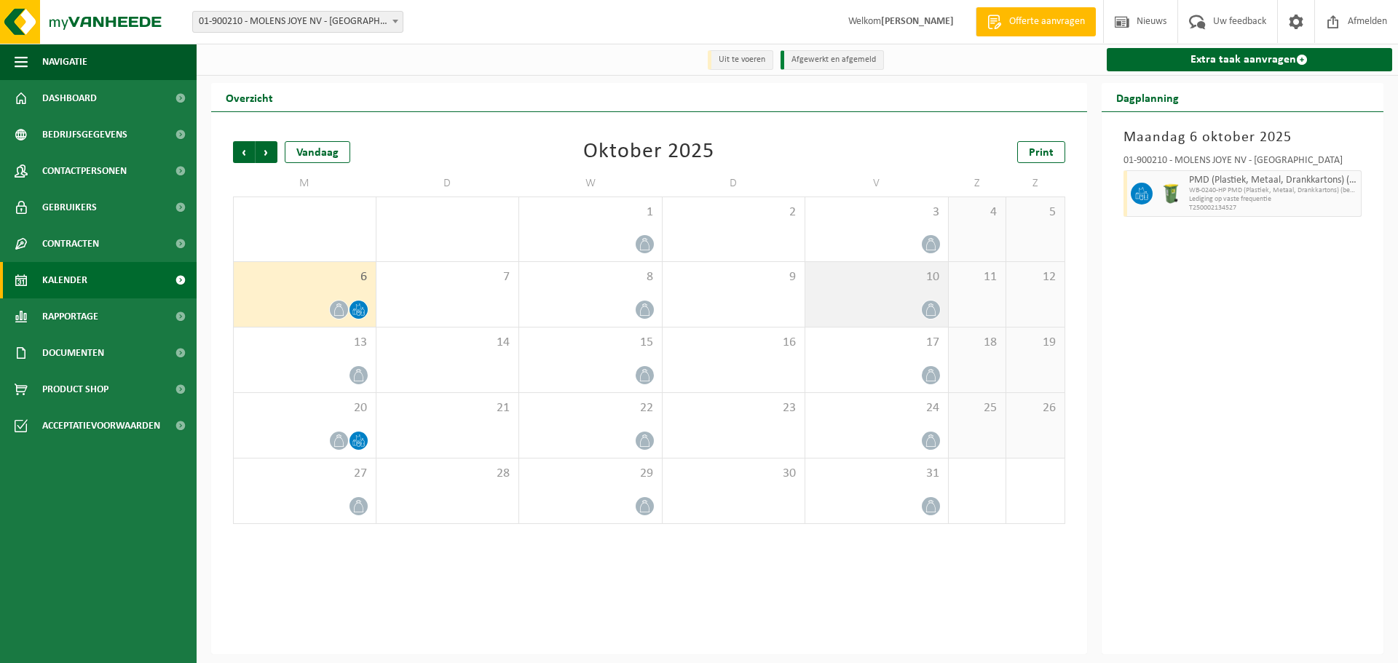
click at [907, 296] on div "10" at bounding box center [876, 294] width 143 height 65
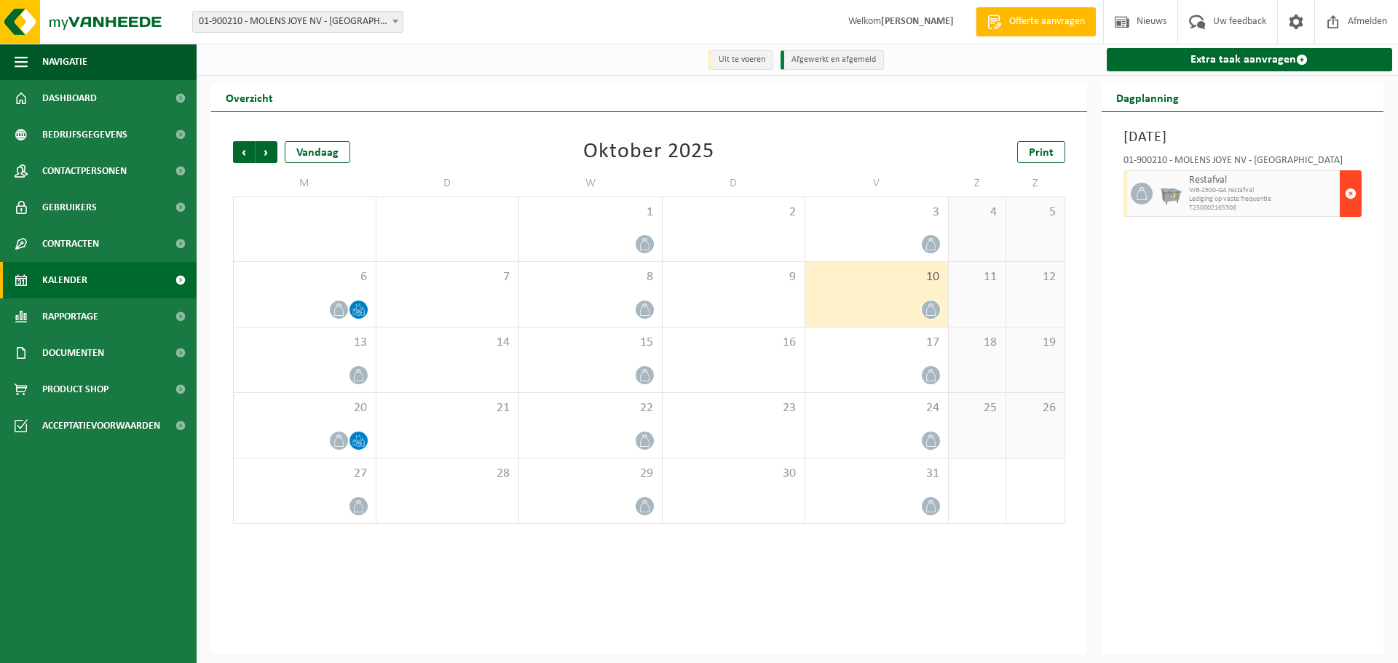
click at [1345, 186] on span "button" at bounding box center [1350, 193] width 12 height 29
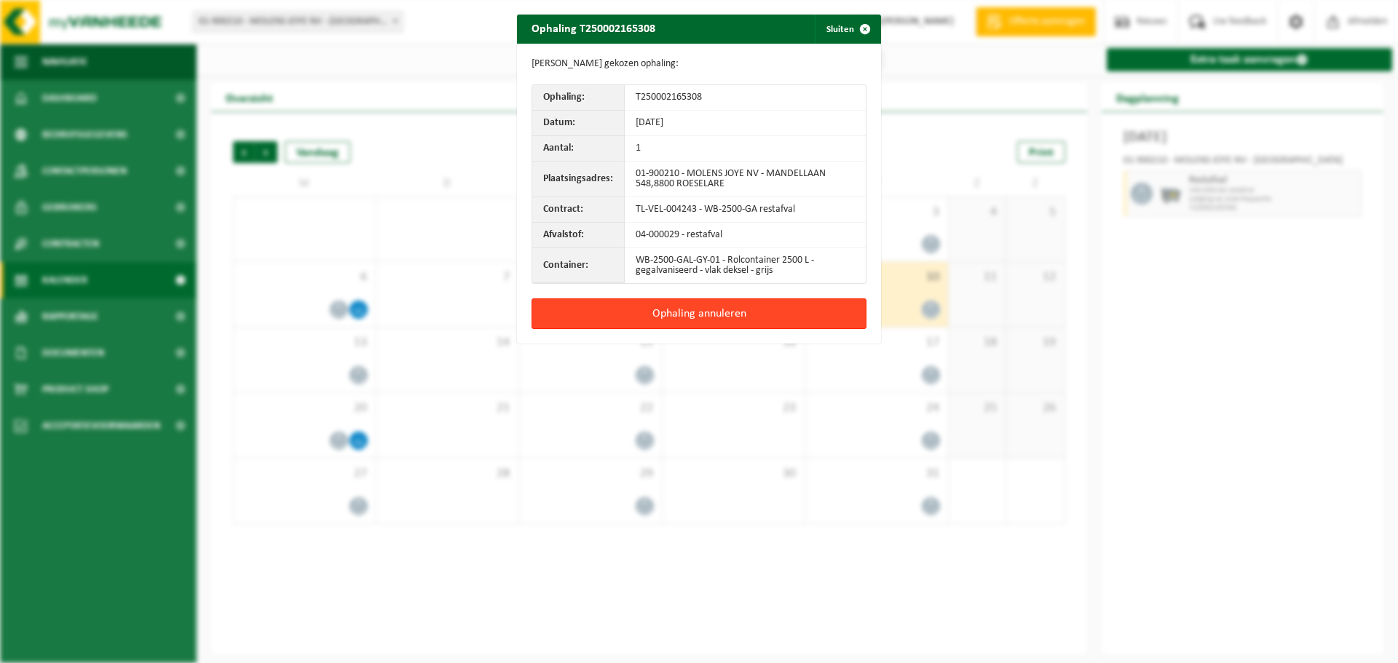
click at [792, 312] on button "Ophaling annuleren" at bounding box center [698, 313] width 335 height 31
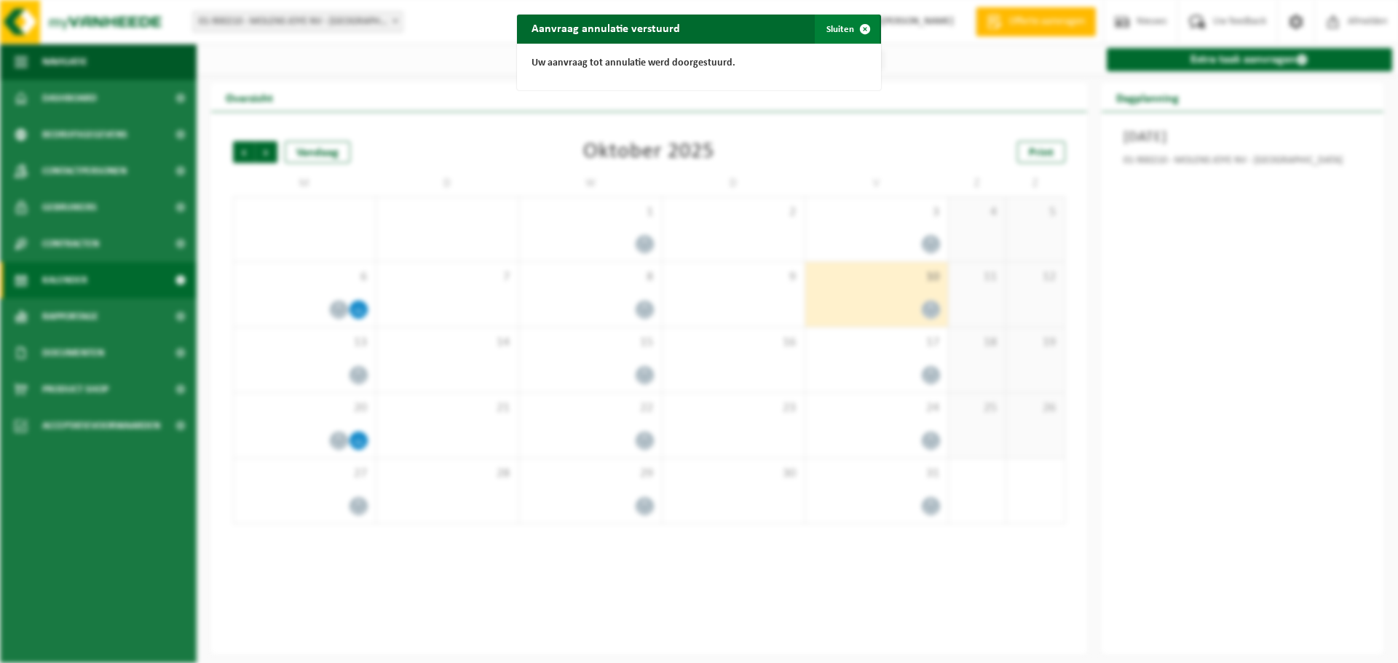
click at [850, 32] on span "button" at bounding box center [864, 29] width 29 height 29
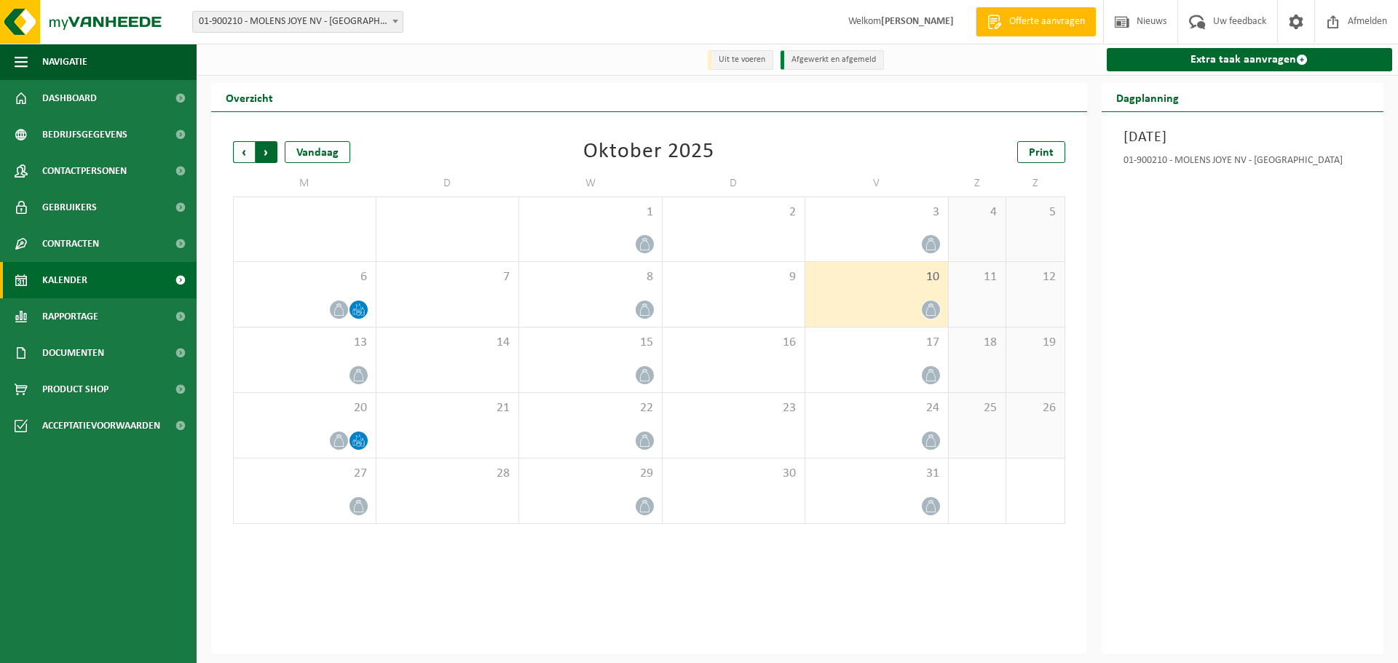
click at [241, 156] on span "Vorige" at bounding box center [244, 152] width 22 height 22
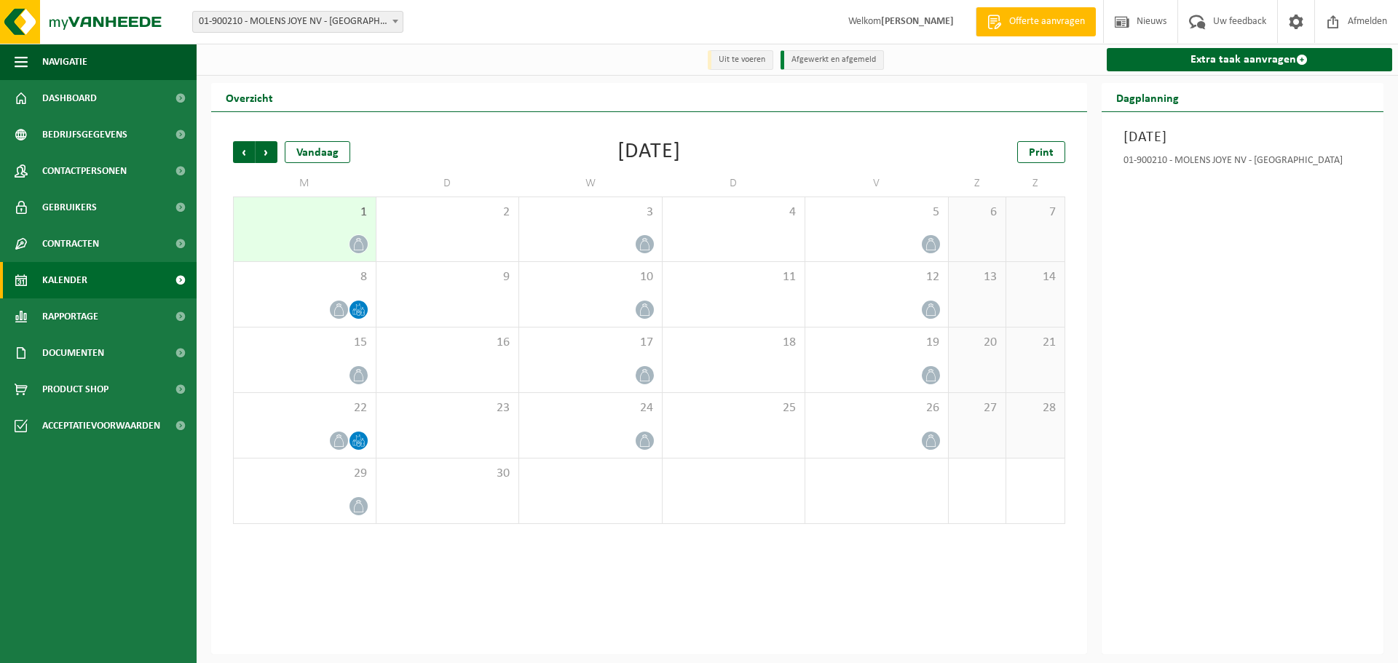
click at [506, 84] on div "Overzicht" at bounding box center [649, 97] width 876 height 29
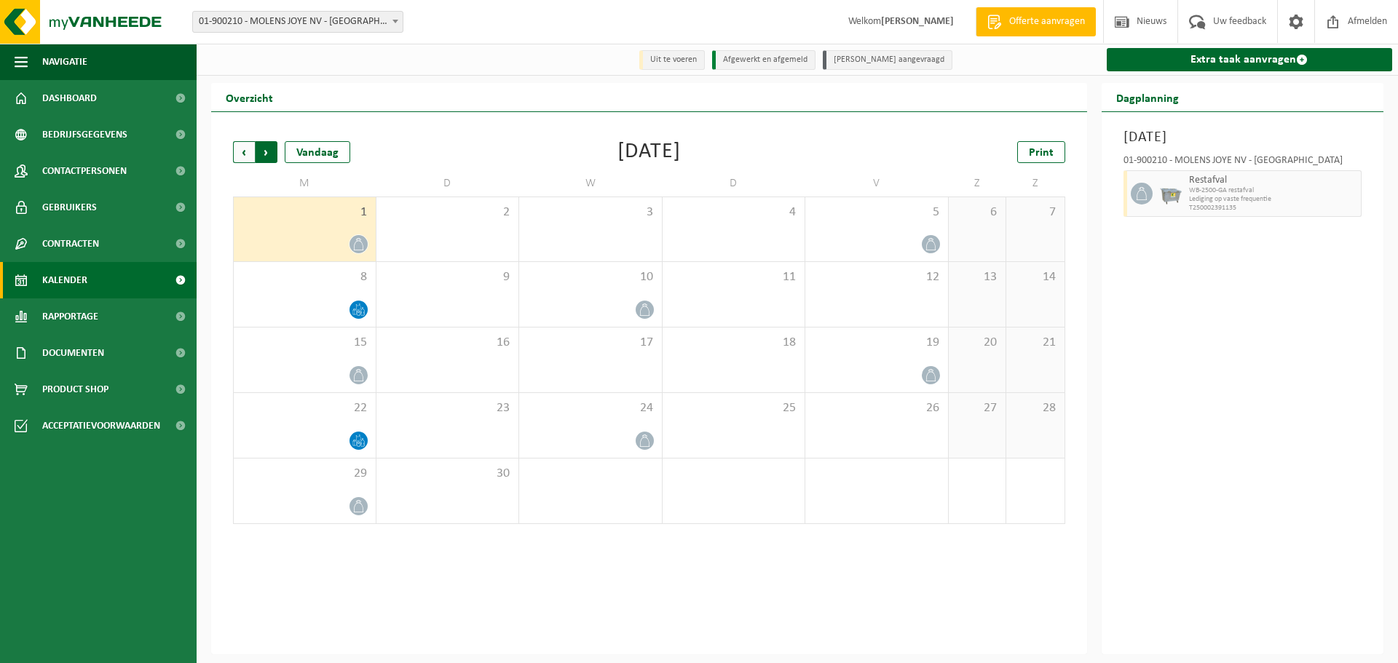
click at [249, 158] on span "Vorige" at bounding box center [244, 152] width 22 height 22
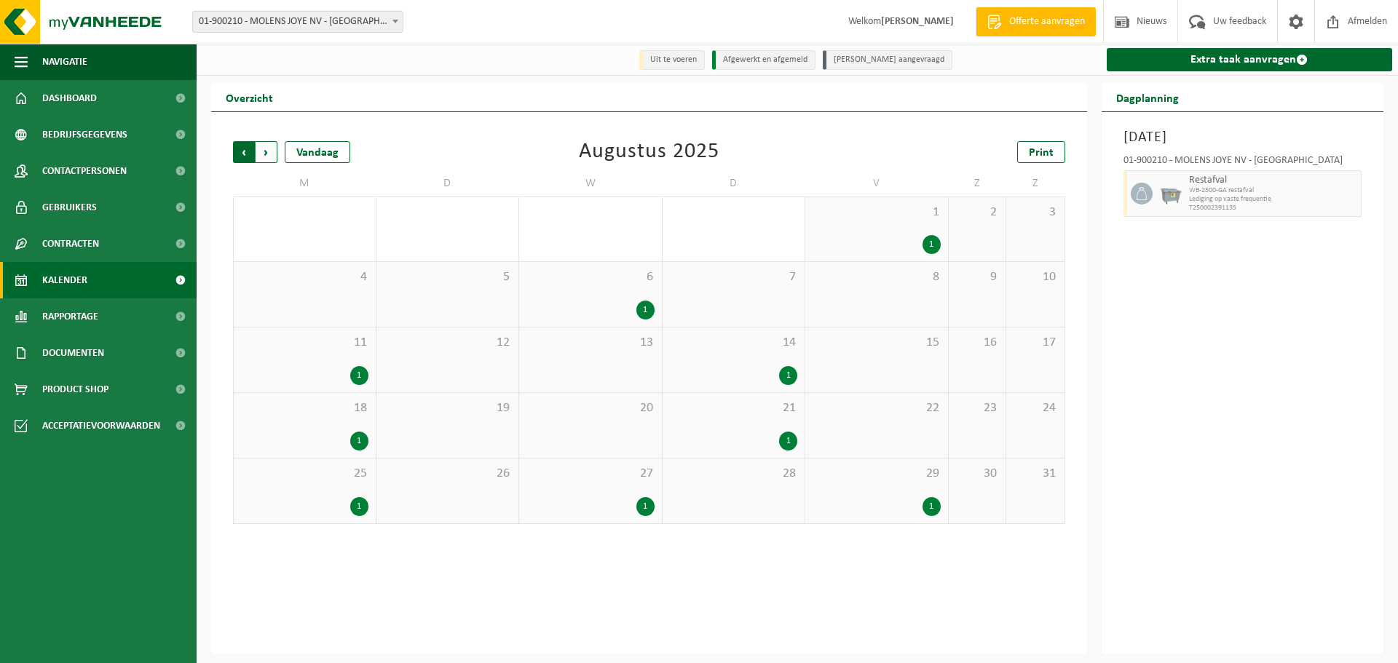
click at [272, 154] on span "Volgende" at bounding box center [266, 152] width 22 height 22
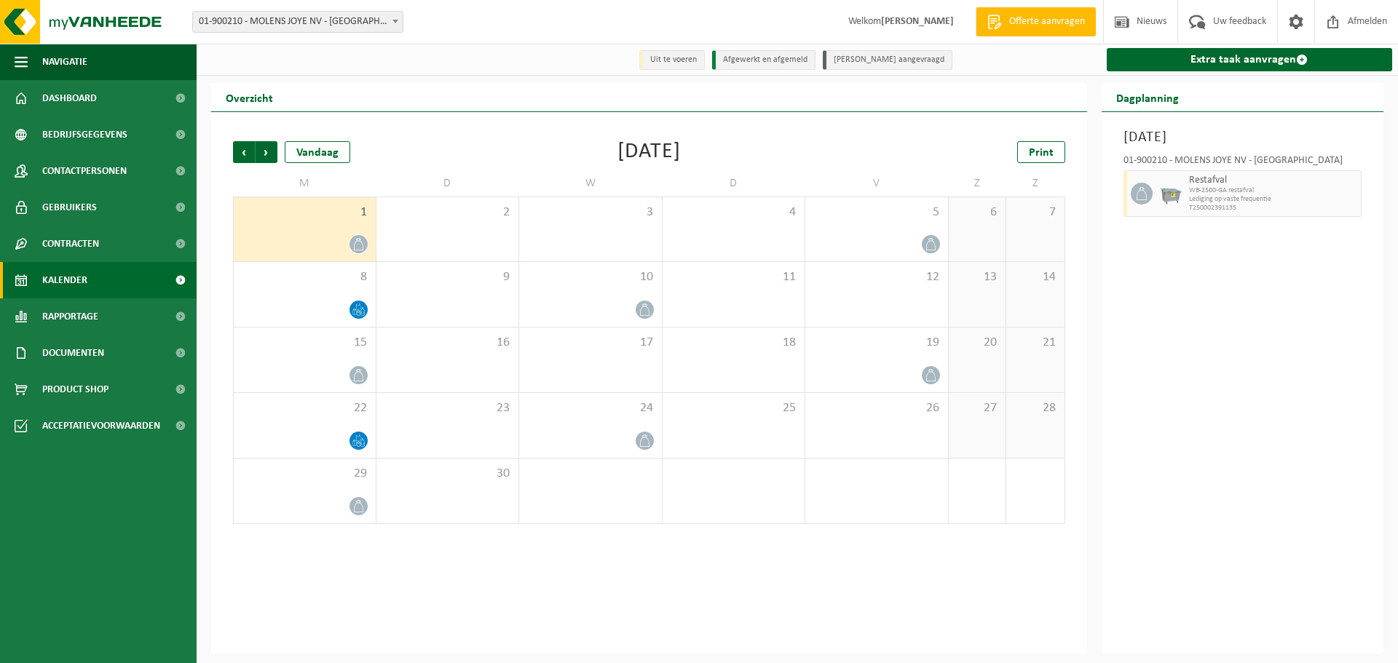
click at [483, 150] on div "Vorige Volgende Vandaag September 2025 Print" at bounding box center [649, 152] width 832 height 22
click at [272, 159] on span "Volgende" at bounding box center [266, 152] width 22 height 22
